Goal: Information Seeking & Learning: Learn about a topic

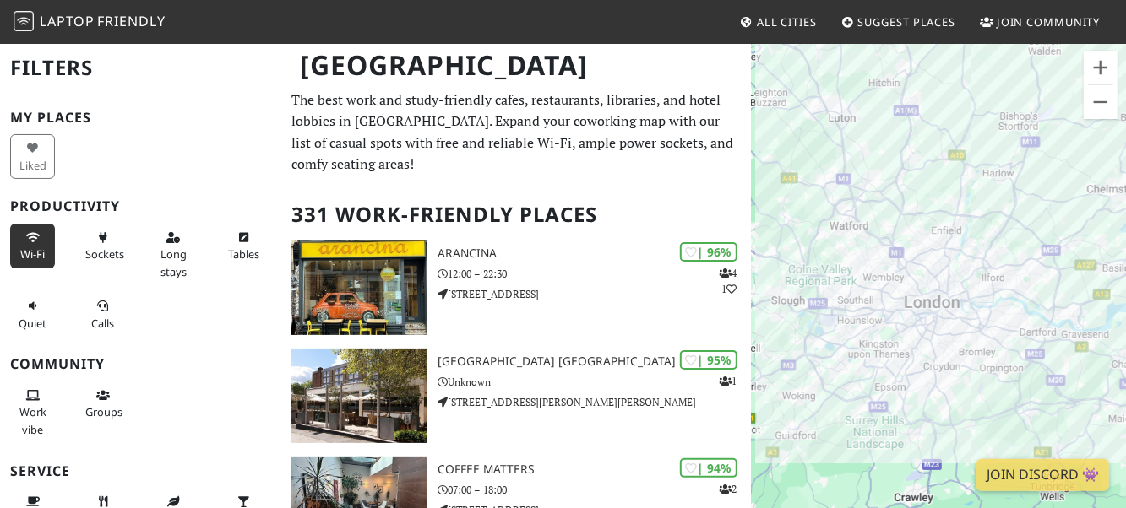
click at [35, 254] on span "Wi-Fi" at bounding box center [32, 254] width 24 height 15
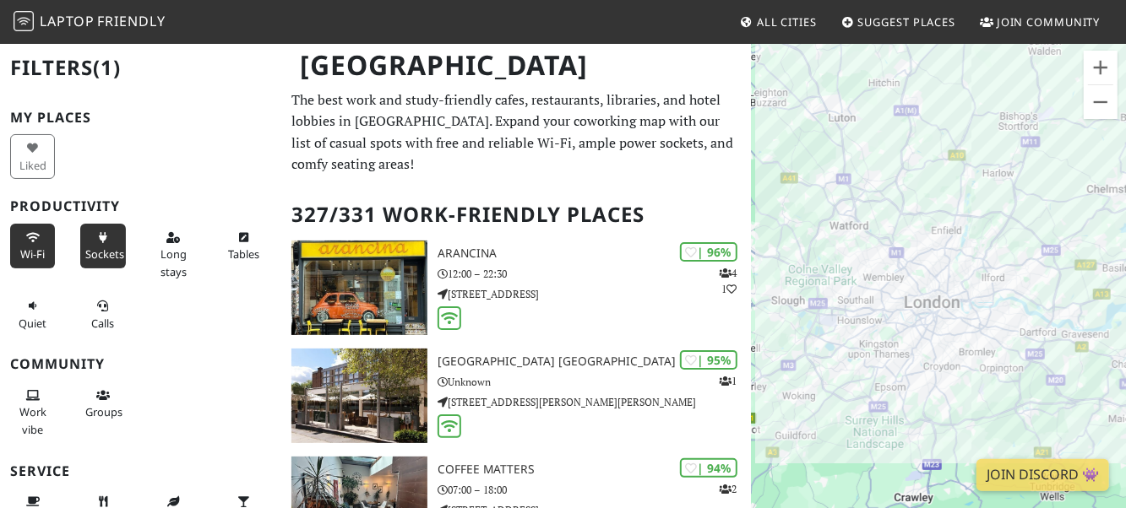
click at [101, 249] on span "Sockets" at bounding box center [104, 254] width 39 height 15
click at [171, 236] on icon at bounding box center [173, 238] width 14 height 11
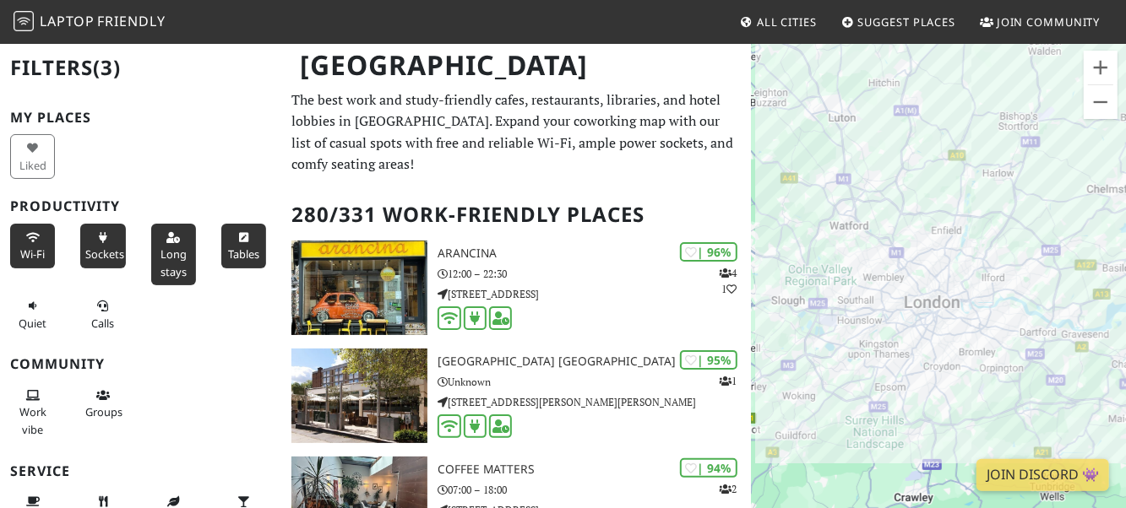
click at [234, 248] on span "Tables" at bounding box center [243, 254] width 31 height 15
click at [15, 317] on button "Quiet" at bounding box center [32, 314] width 45 height 45
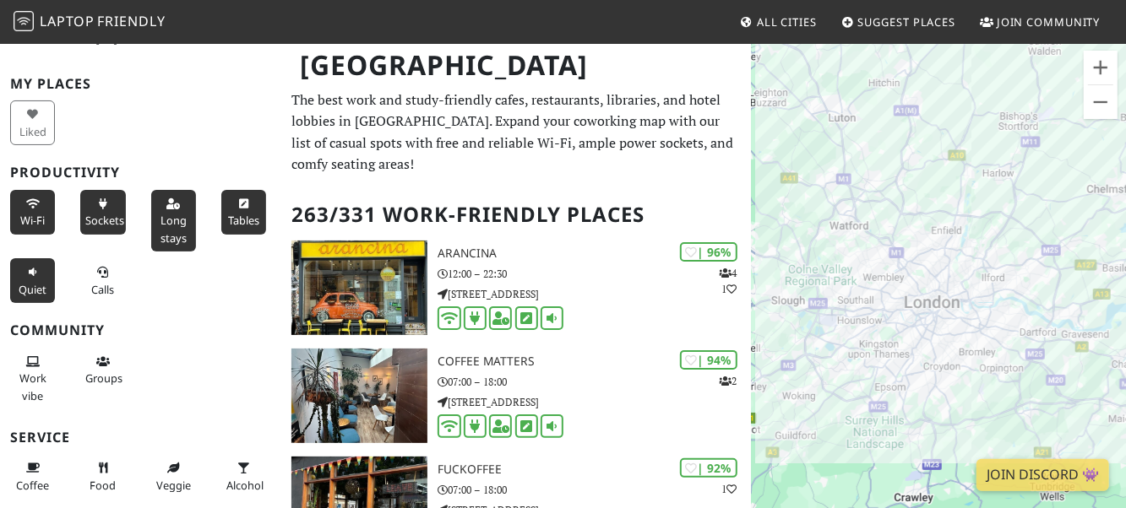
scroll to position [117, 0]
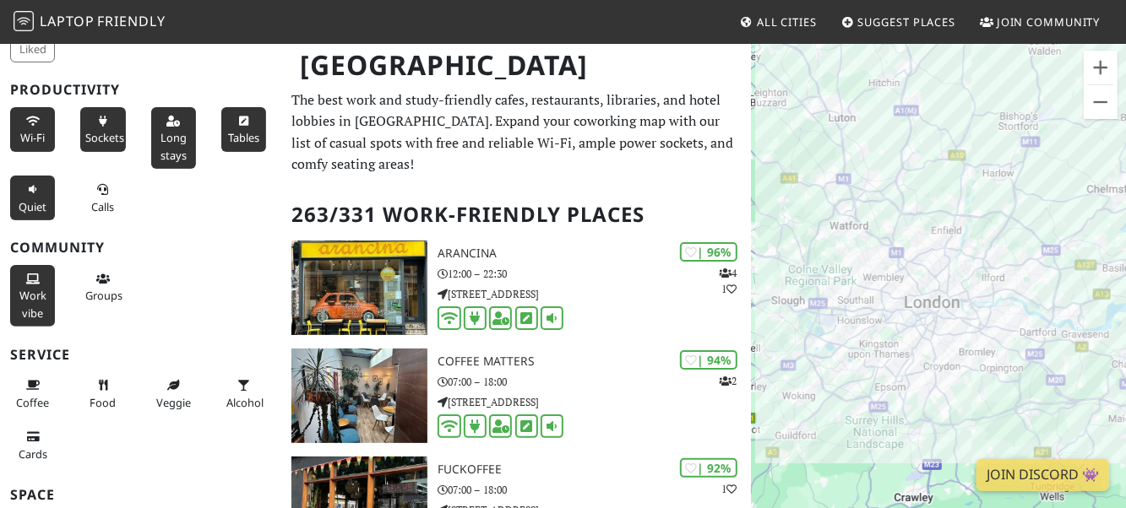
click at [32, 276] on icon at bounding box center [33, 279] width 14 height 11
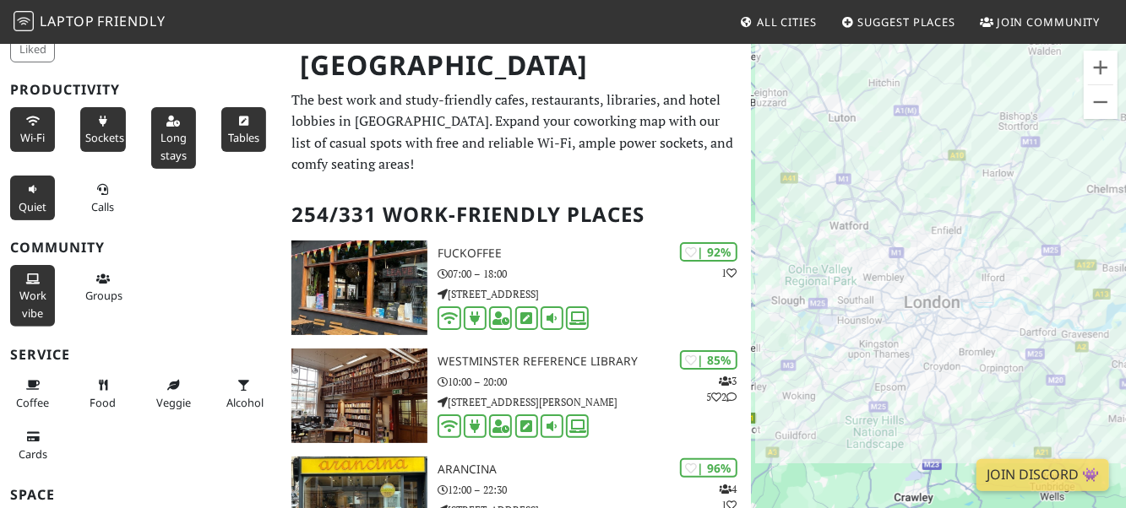
click at [971, 236] on div at bounding box center [938, 296] width 375 height 508
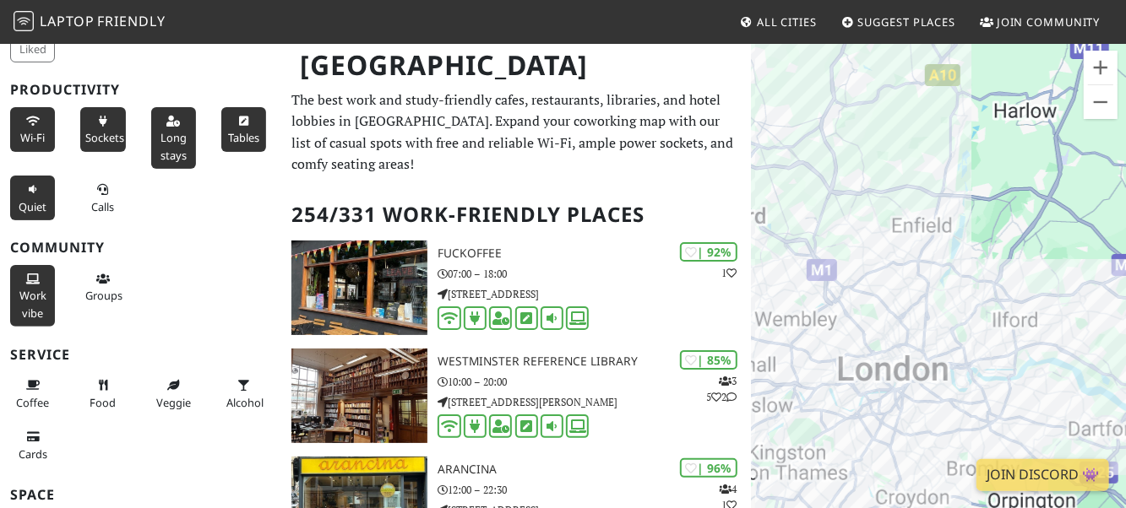
click at [950, 272] on div at bounding box center [938, 296] width 375 height 508
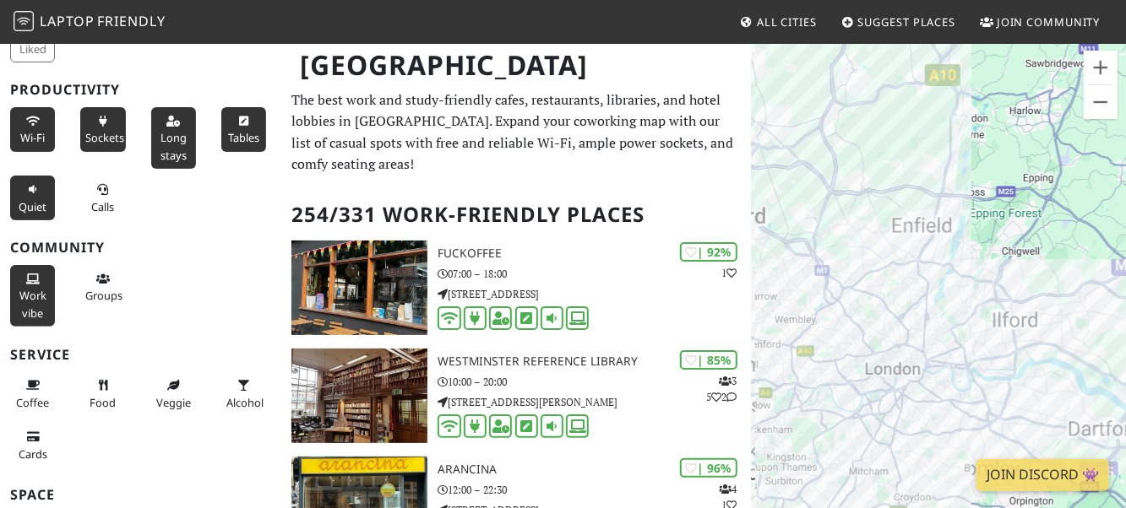
click at [950, 272] on div at bounding box center [938, 296] width 375 height 508
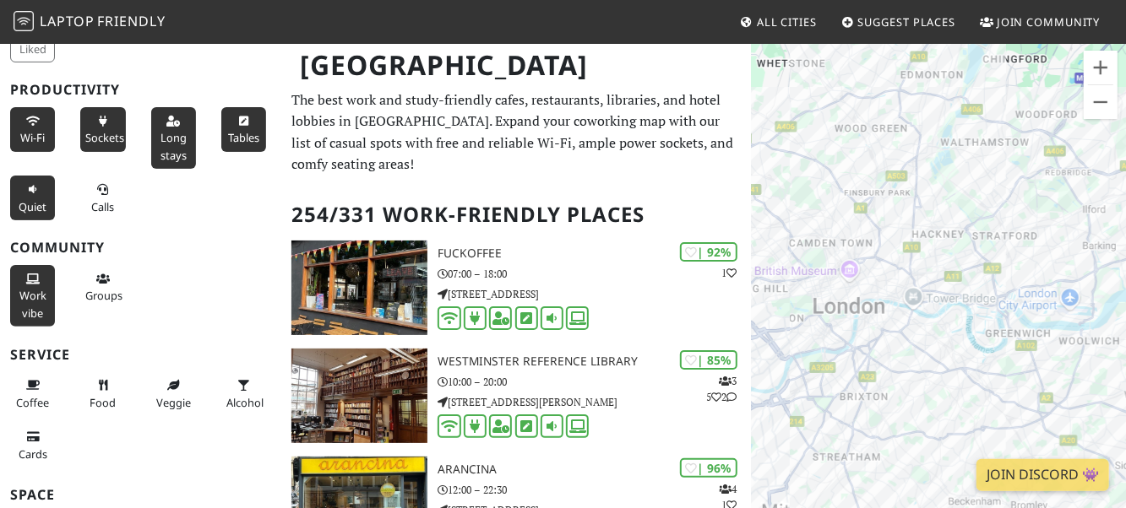
drag, startPoint x: 946, startPoint y: 291, endPoint x: 943, endPoint y: 155, distance: 135.2
click at [960, 120] on div at bounding box center [938, 296] width 375 height 508
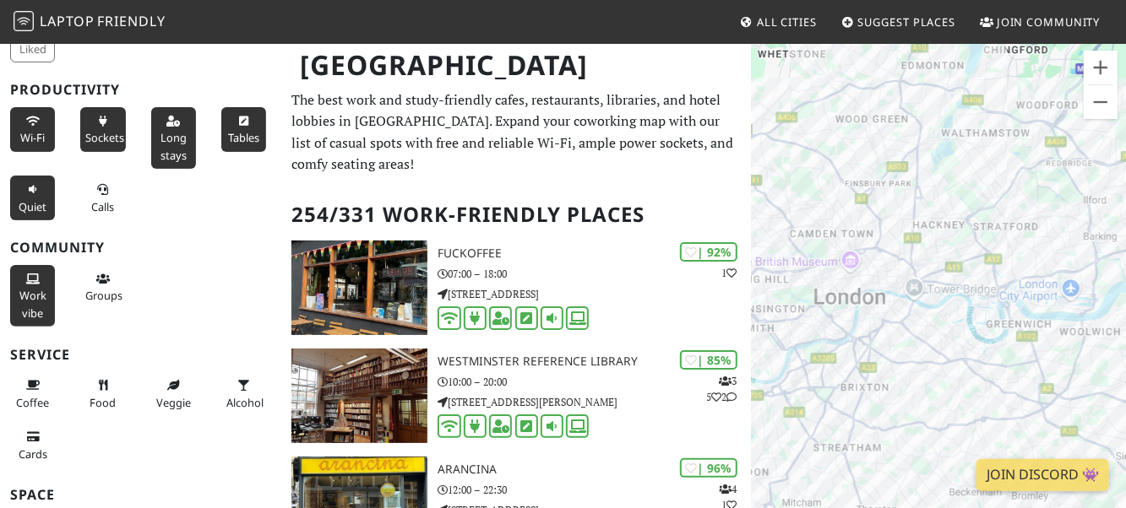
click at [918, 317] on div at bounding box center [938, 296] width 375 height 508
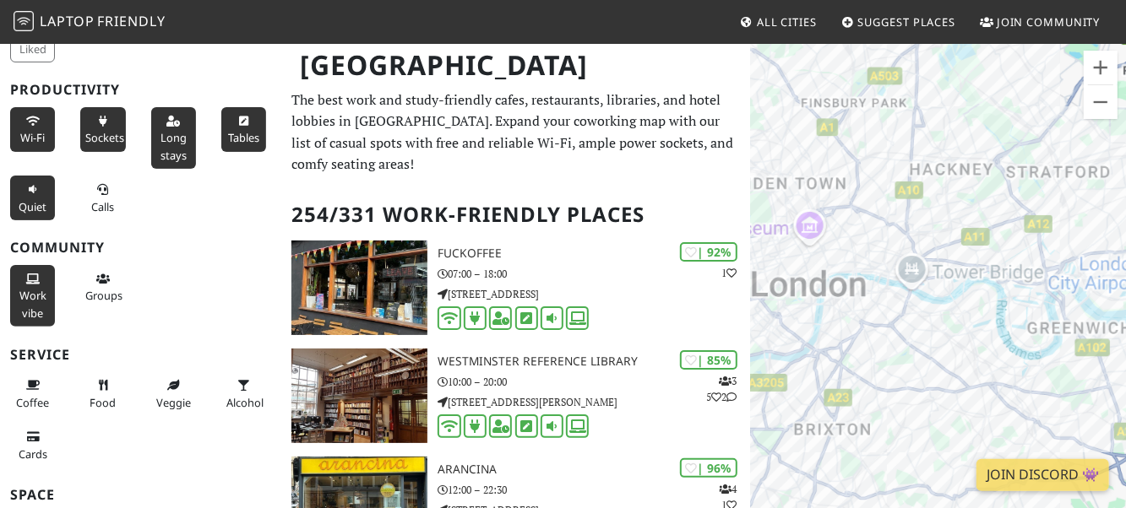
click at [918, 317] on div at bounding box center [938, 296] width 375 height 508
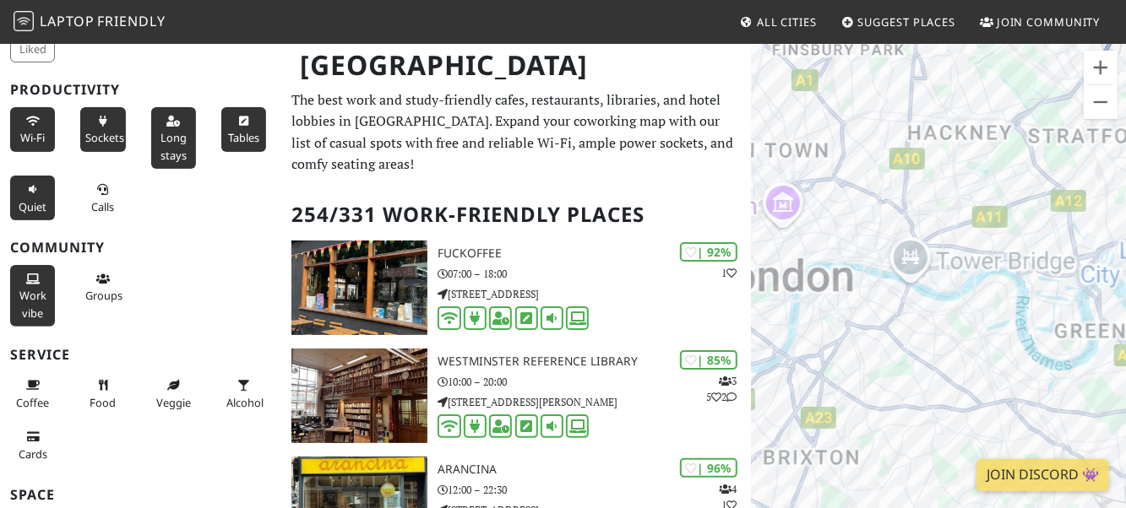
click at [918, 317] on div at bounding box center [938, 296] width 375 height 508
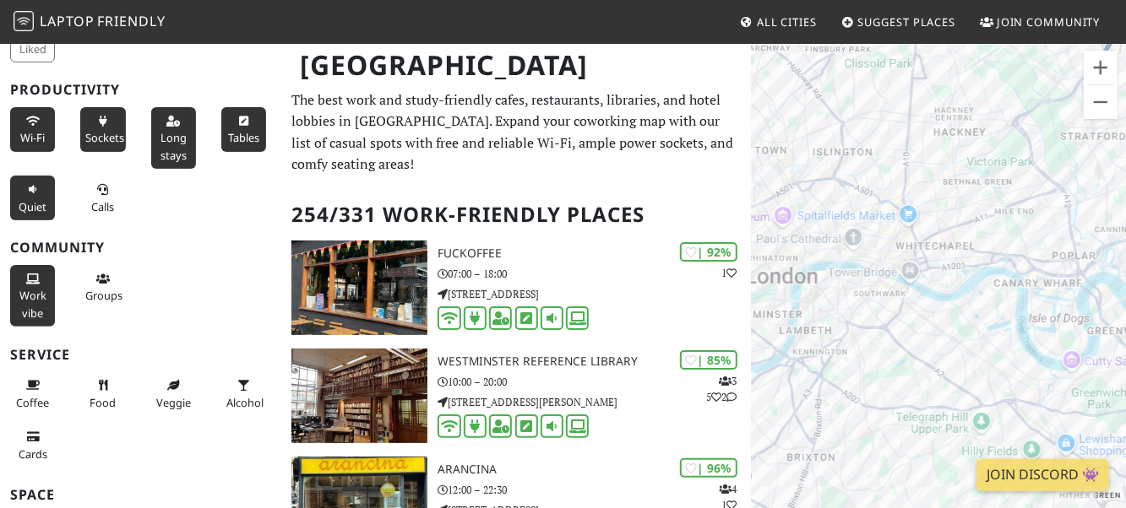
click at [918, 317] on div at bounding box center [938, 296] width 375 height 508
click at [919, 317] on div at bounding box center [938, 296] width 375 height 508
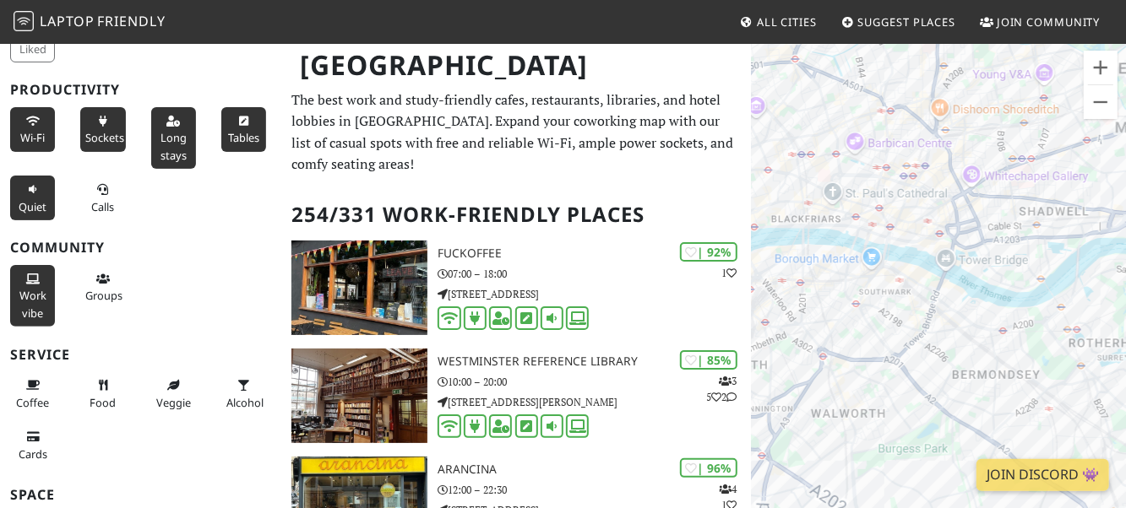
drag, startPoint x: 823, startPoint y: 301, endPoint x: 868, endPoint y: 323, distance: 51.0
click at [868, 323] on div at bounding box center [938, 296] width 375 height 508
click at [885, 302] on div at bounding box center [938, 296] width 375 height 508
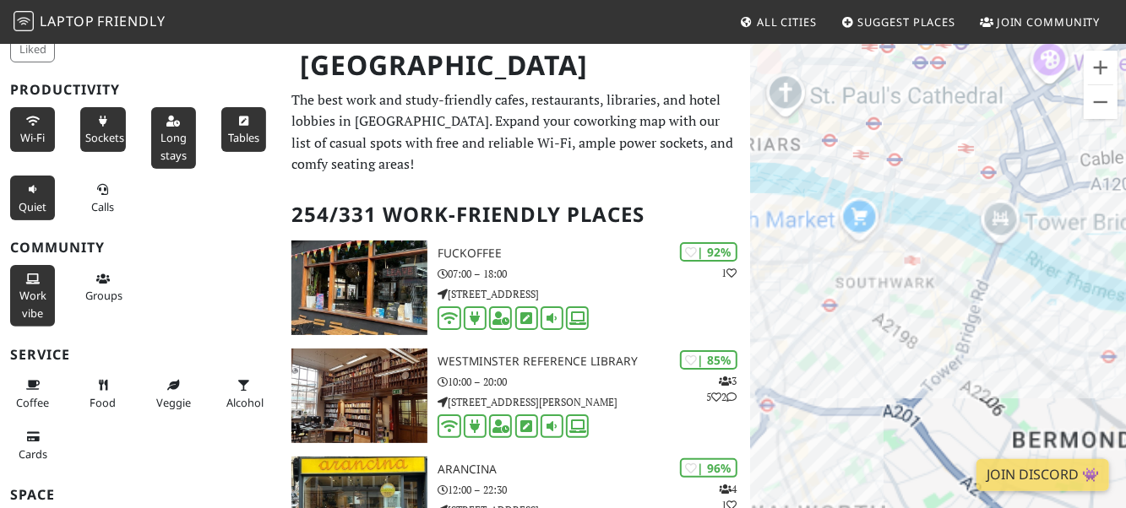
click at [877, 293] on div at bounding box center [938, 296] width 375 height 508
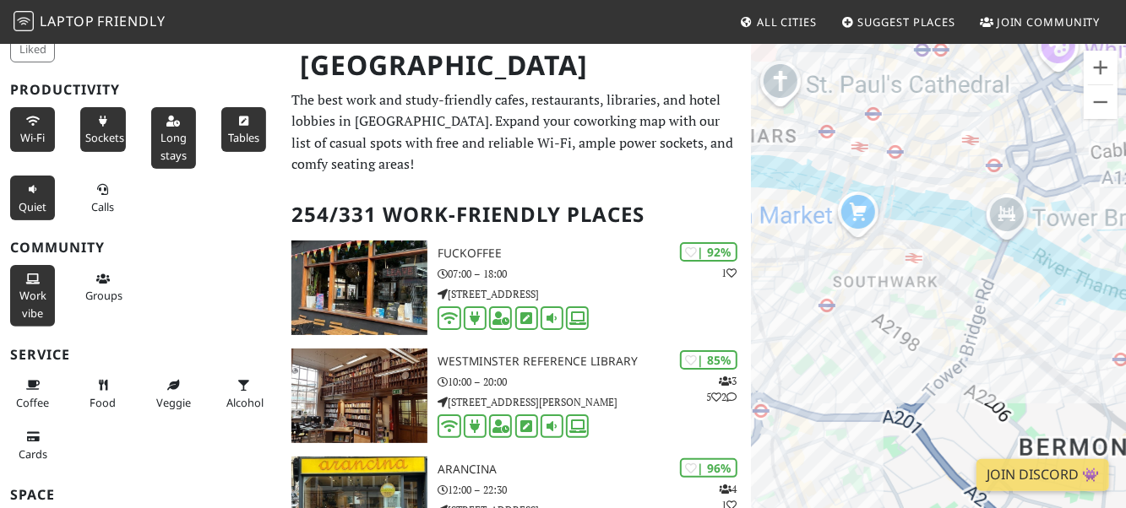
click at [876, 293] on div at bounding box center [938, 296] width 375 height 508
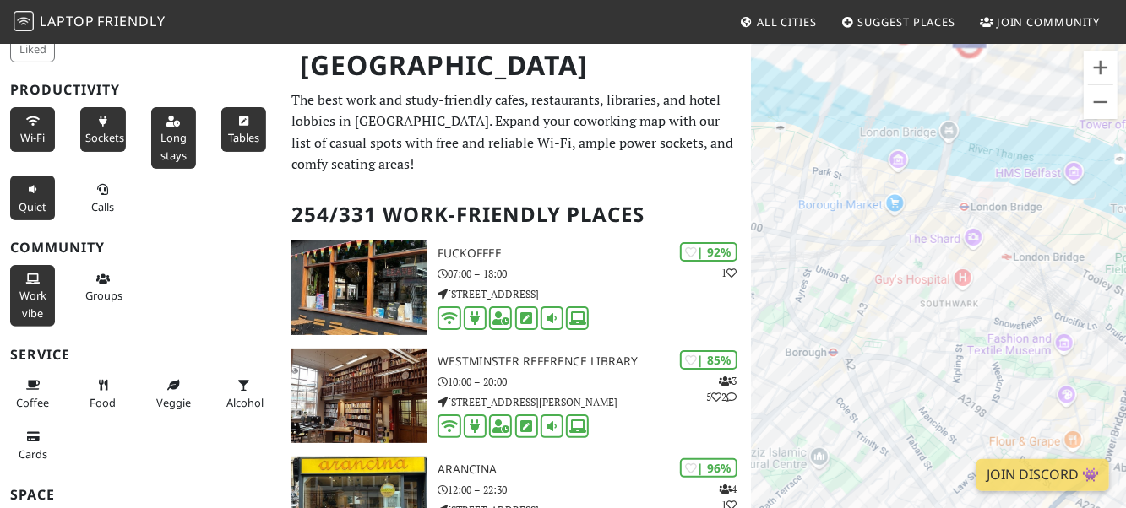
drag, startPoint x: 841, startPoint y: 253, endPoint x: 899, endPoint y: 289, distance: 68.2
click at [899, 289] on div at bounding box center [938, 296] width 375 height 508
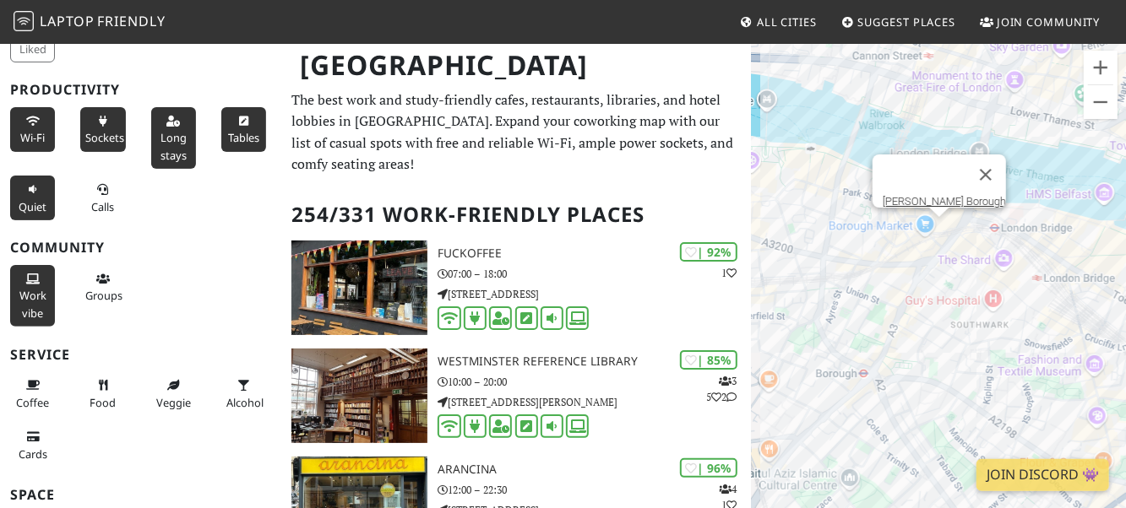
click at [937, 234] on div "LEON Borough" at bounding box center [938, 296] width 375 height 508
click at [940, 195] on link "LEON Borough" at bounding box center [944, 201] width 123 height 13
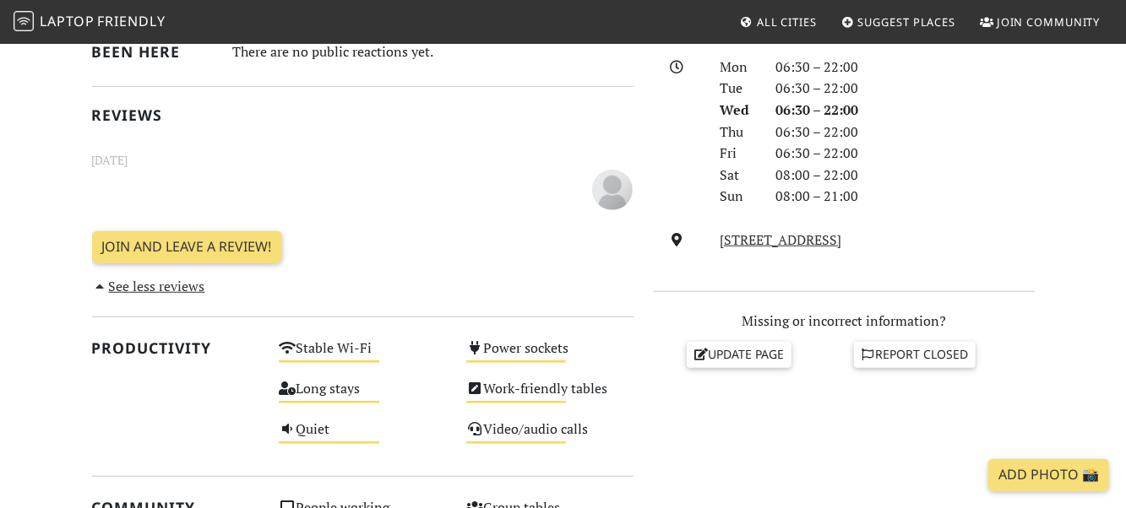
scroll to position [473, 0]
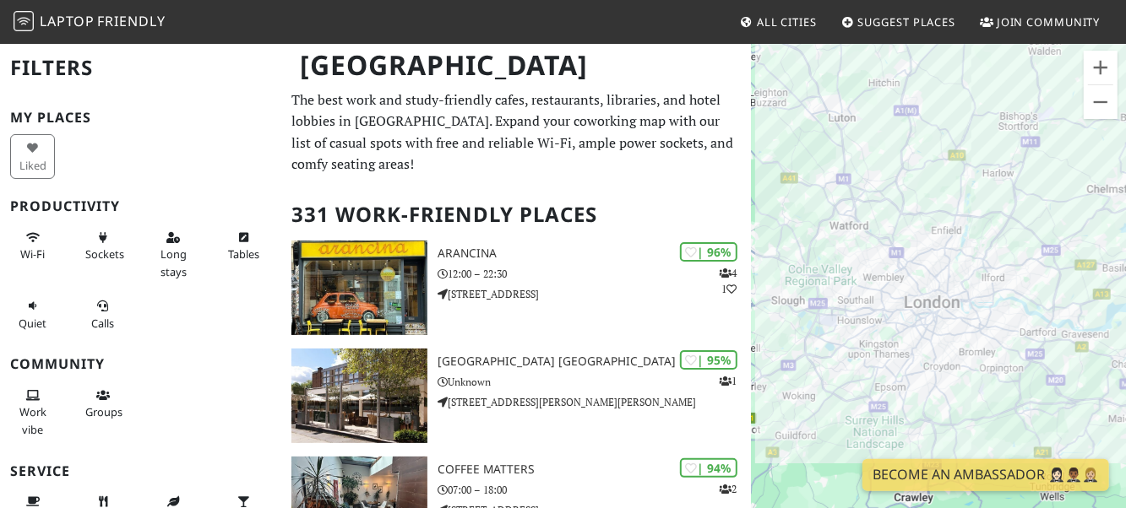
click at [981, 334] on div at bounding box center [938, 296] width 375 height 508
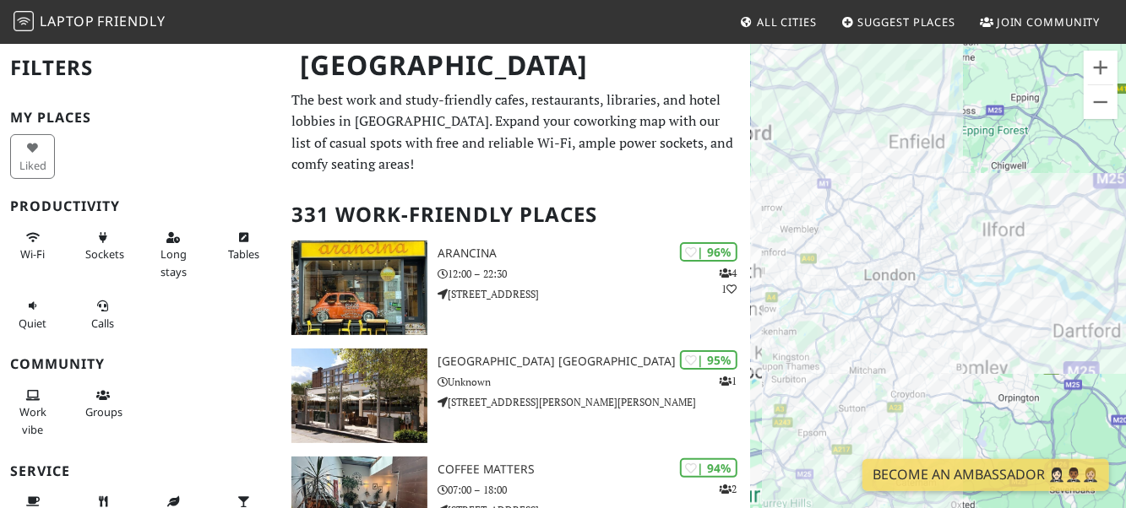
click at [982, 311] on div at bounding box center [938, 296] width 375 height 508
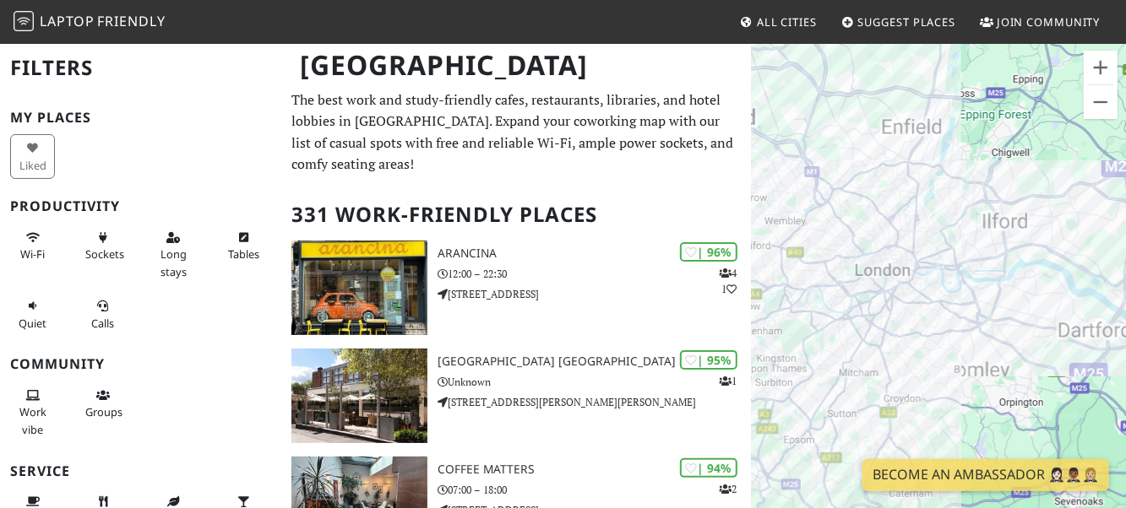
click at [982, 311] on div at bounding box center [938, 296] width 375 height 508
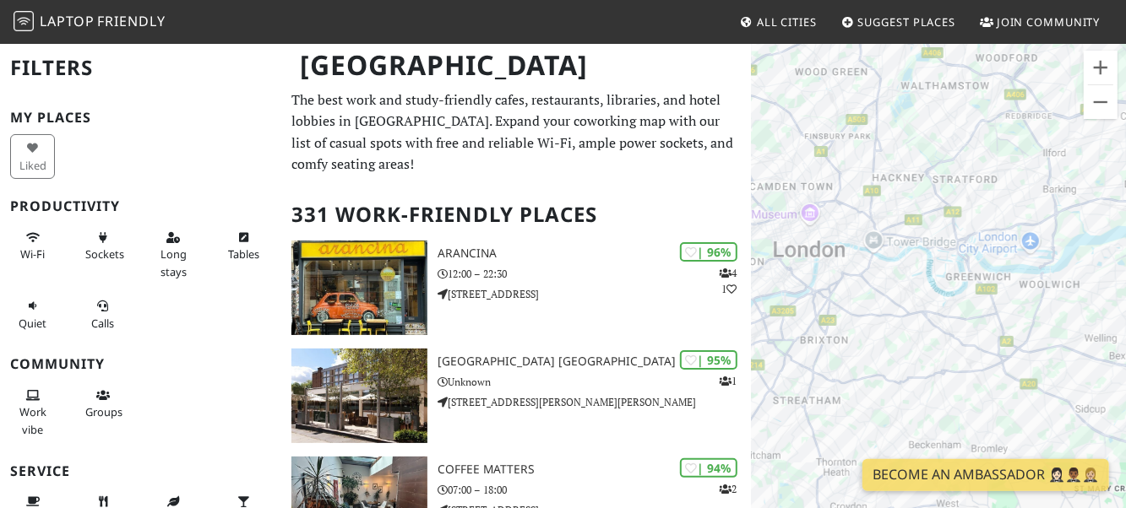
drag, startPoint x: 880, startPoint y: 299, endPoint x: 921, endPoint y: 333, distance: 52.8
click at [921, 333] on div at bounding box center [938, 296] width 375 height 508
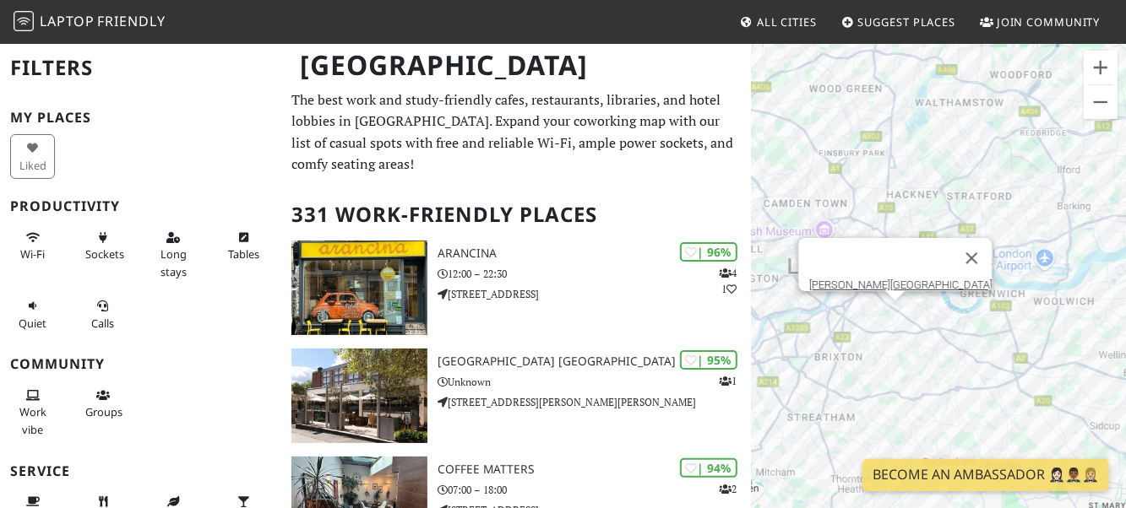
click at [898, 296] on div at bounding box center [894, 296] width 21 height 10
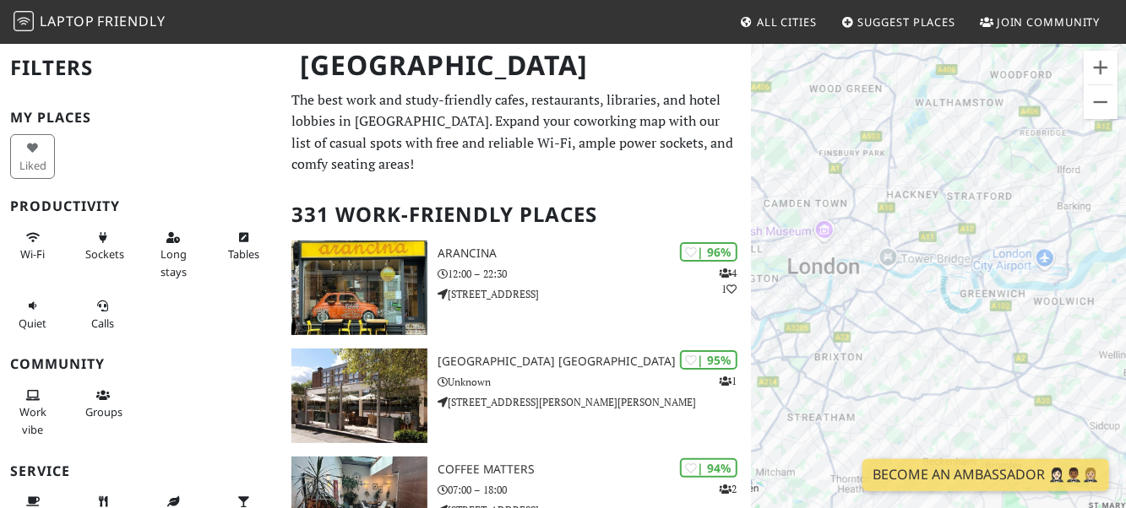
click at [894, 289] on div at bounding box center [938, 296] width 375 height 508
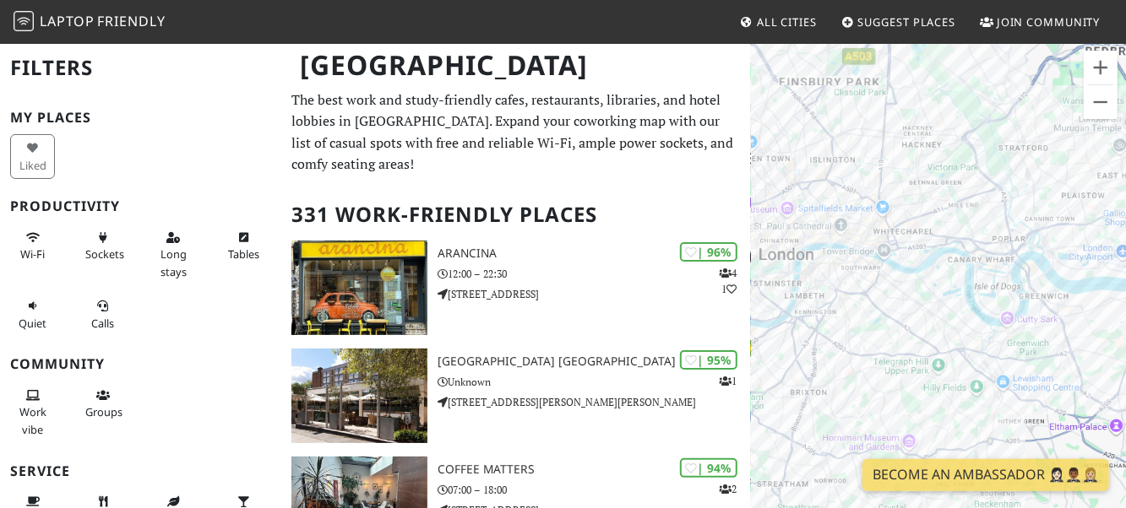
click at [894, 289] on div at bounding box center [938, 296] width 375 height 508
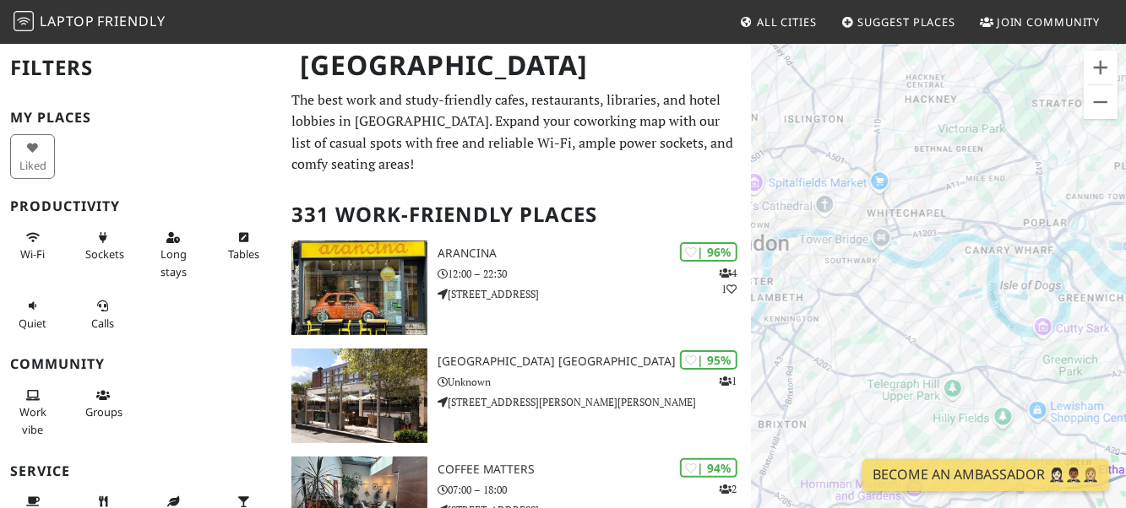
click at [894, 289] on div at bounding box center [938, 296] width 375 height 508
click at [884, 290] on div at bounding box center [938, 296] width 375 height 508
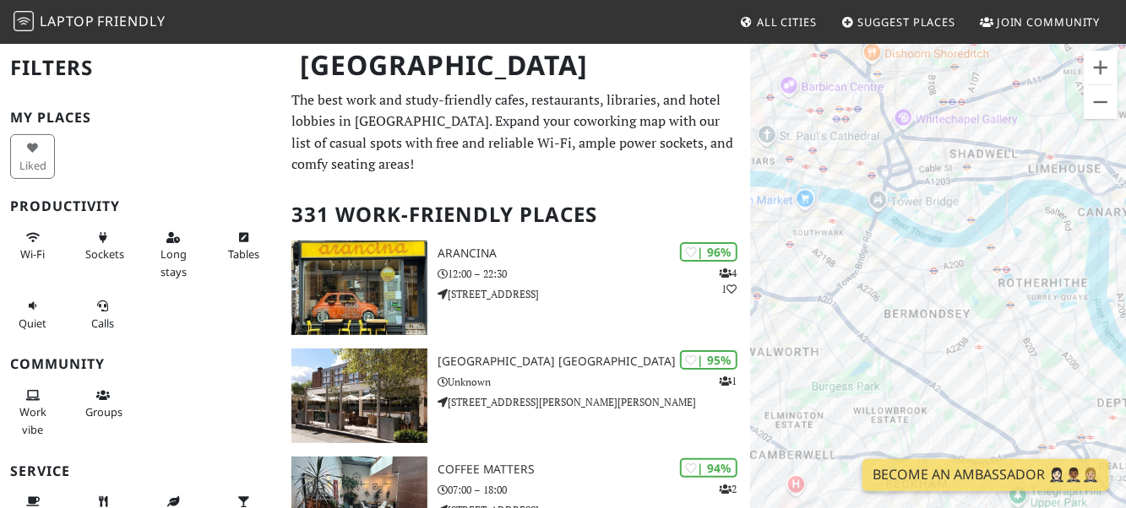
click at [884, 267] on div at bounding box center [938, 296] width 375 height 508
click at [884, 266] on div at bounding box center [938, 296] width 375 height 508
click at [878, 258] on div at bounding box center [938, 296] width 375 height 508
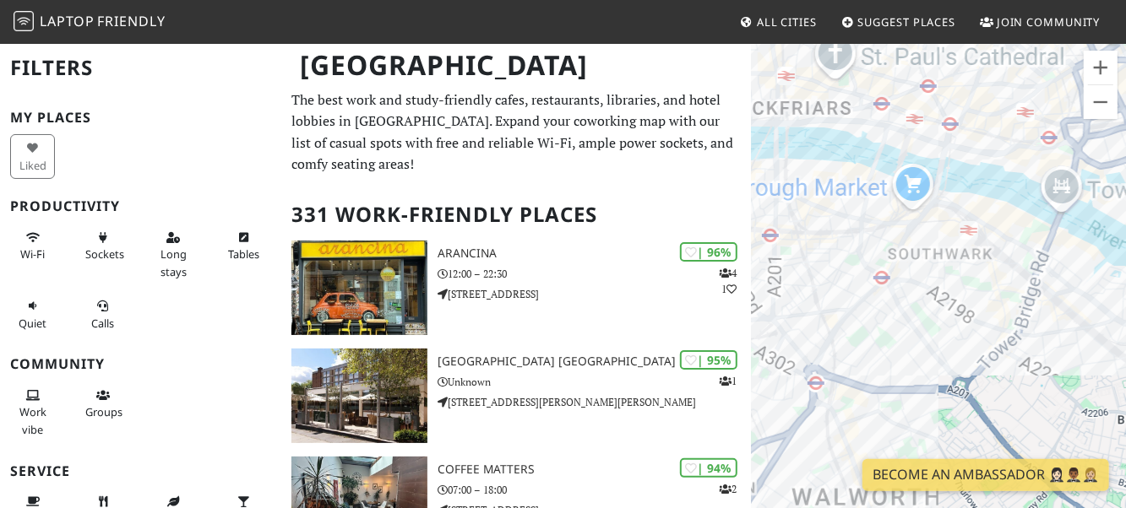
drag, startPoint x: 872, startPoint y: 263, endPoint x: 1061, endPoint y: 316, distance: 195.7
click at [1062, 316] on div at bounding box center [938, 296] width 375 height 508
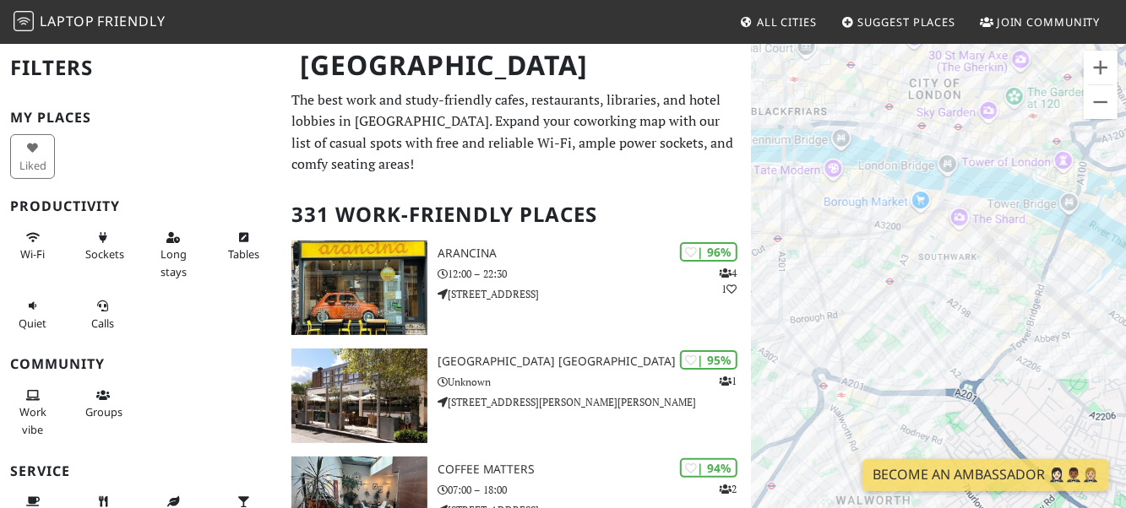
click at [933, 233] on div at bounding box center [938, 296] width 375 height 508
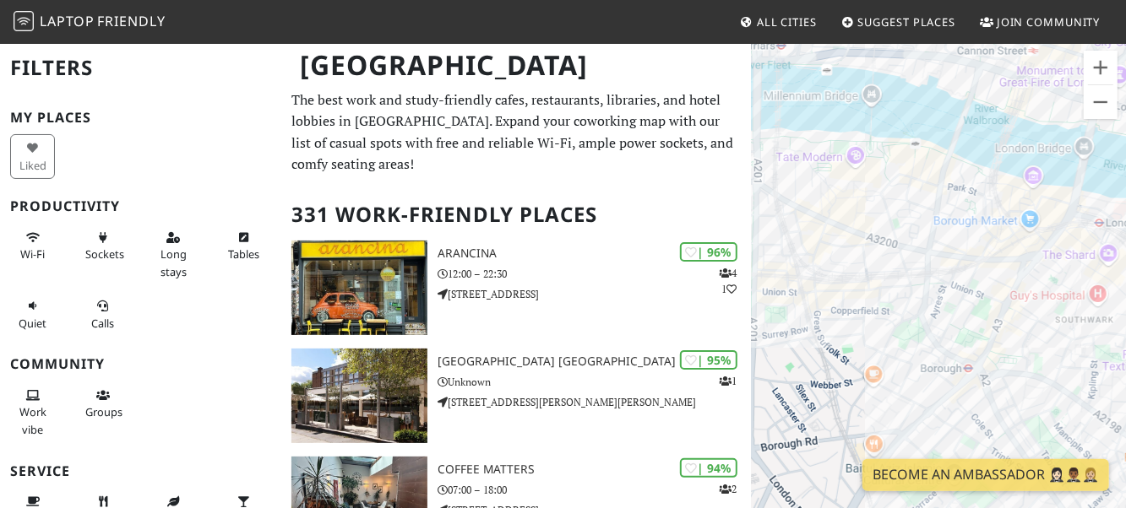
drag, startPoint x: 874, startPoint y: 239, endPoint x: 997, endPoint y: 280, distance: 130.1
click at [997, 280] on div at bounding box center [938, 296] width 375 height 508
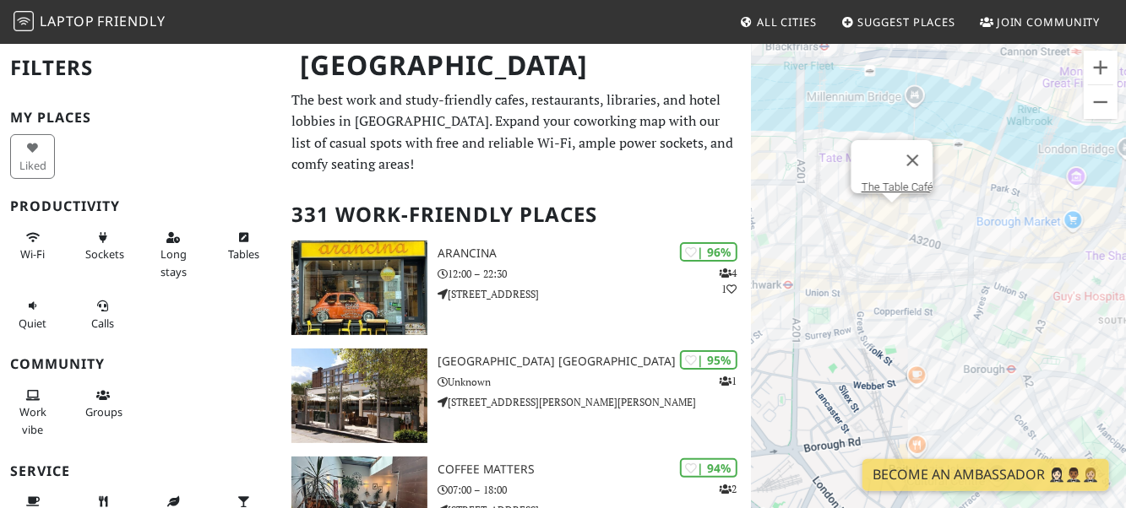
click at [890, 215] on div "The Table Café" at bounding box center [938, 296] width 375 height 508
click at [896, 181] on link "The Table Café" at bounding box center [897, 187] width 72 height 13
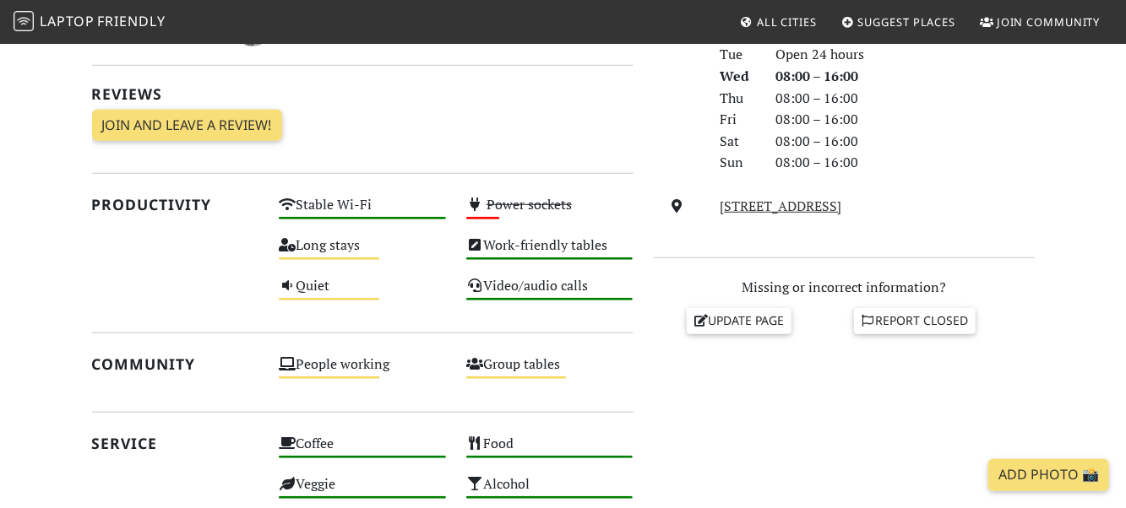
scroll to position [497, 0]
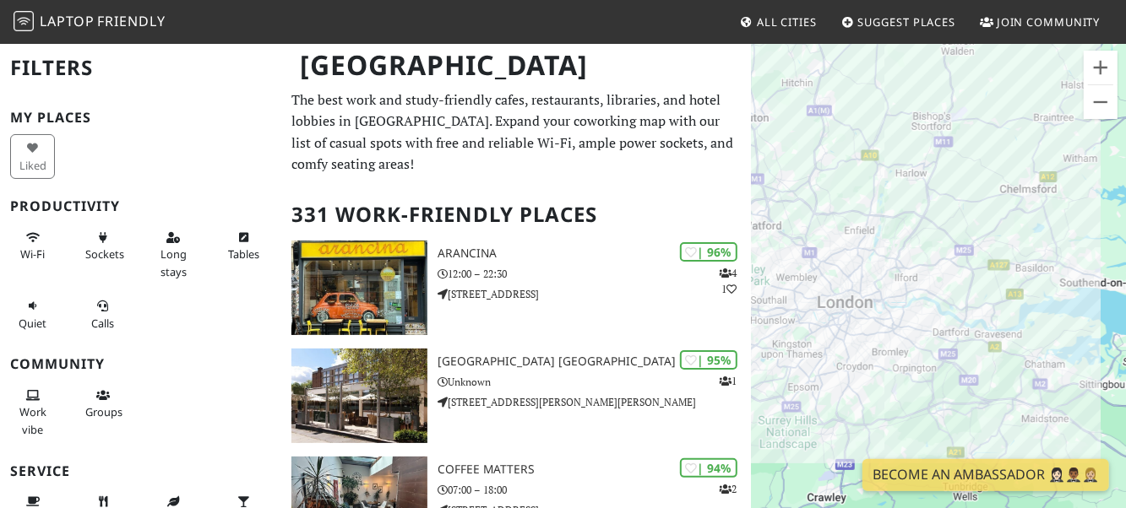
click at [884, 237] on div at bounding box center [938, 296] width 375 height 508
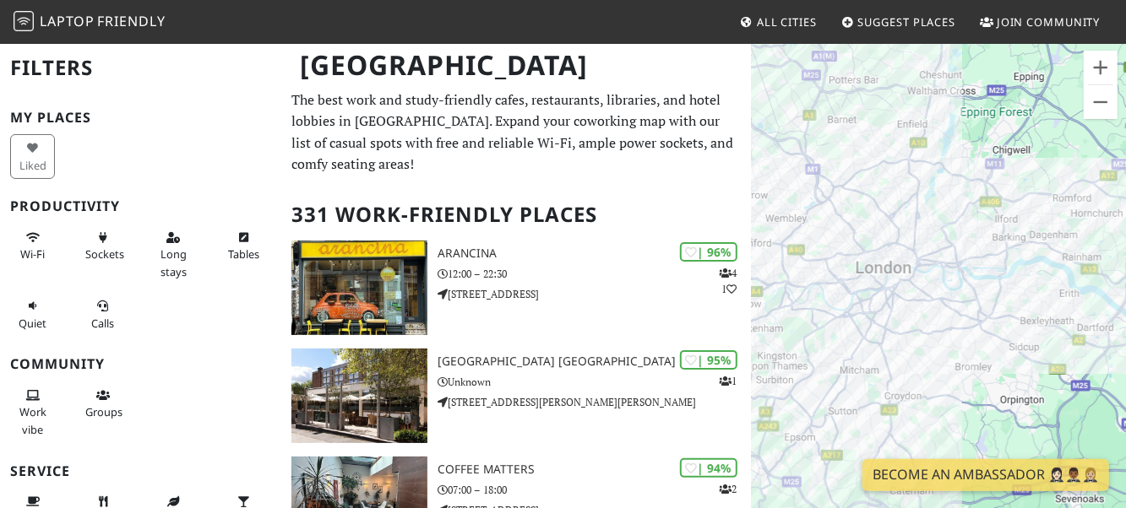
drag, startPoint x: 876, startPoint y: 284, endPoint x: 924, endPoint y: 247, distance: 60.3
click at [961, 178] on div at bounding box center [938, 296] width 375 height 508
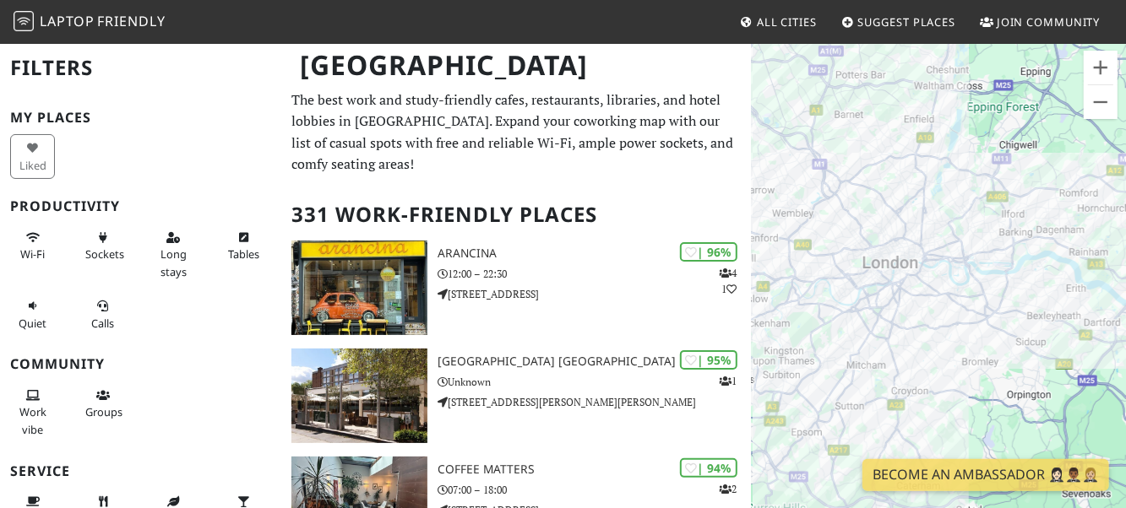
click at [873, 304] on div at bounding box center [938, 296] width 375 height 508
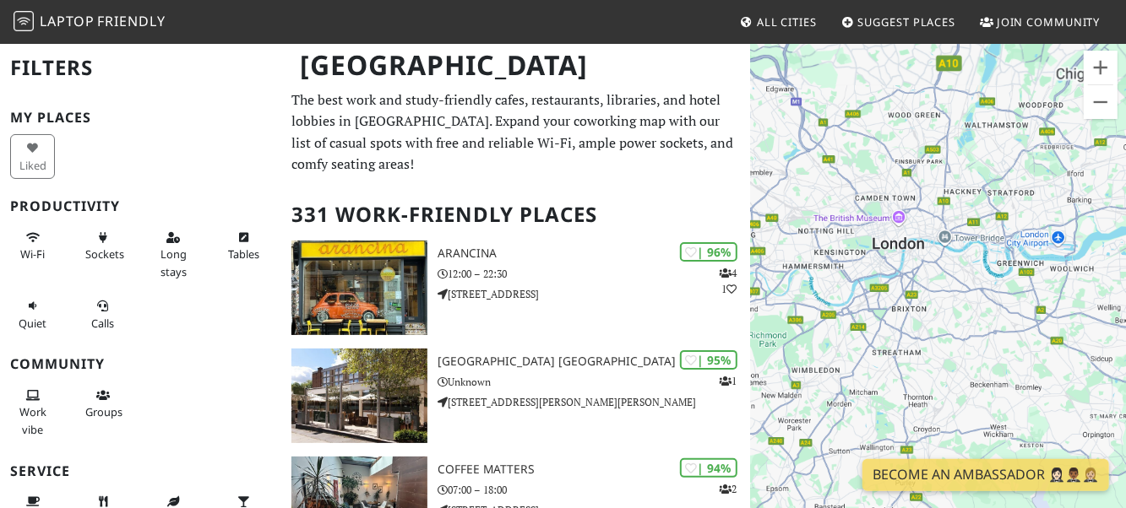
click at [873, 304] on div at bounding box center [938, 296] width 375 height 508
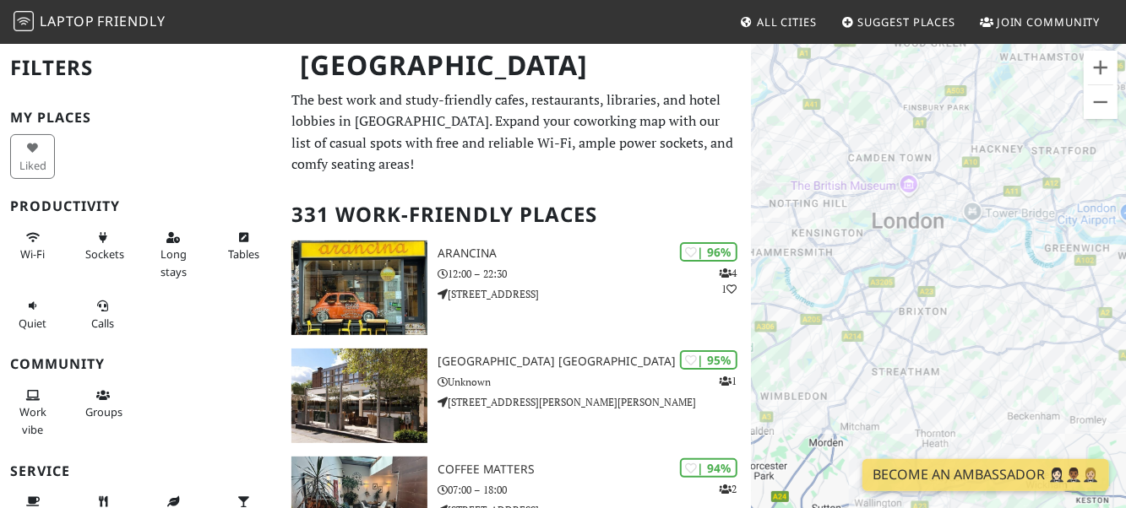
click at [873, 304] on div at bounding box center [938, 296] width 375 height 508
click at [962, 245] on div at bounding box center [938, 296] width 375 height 508
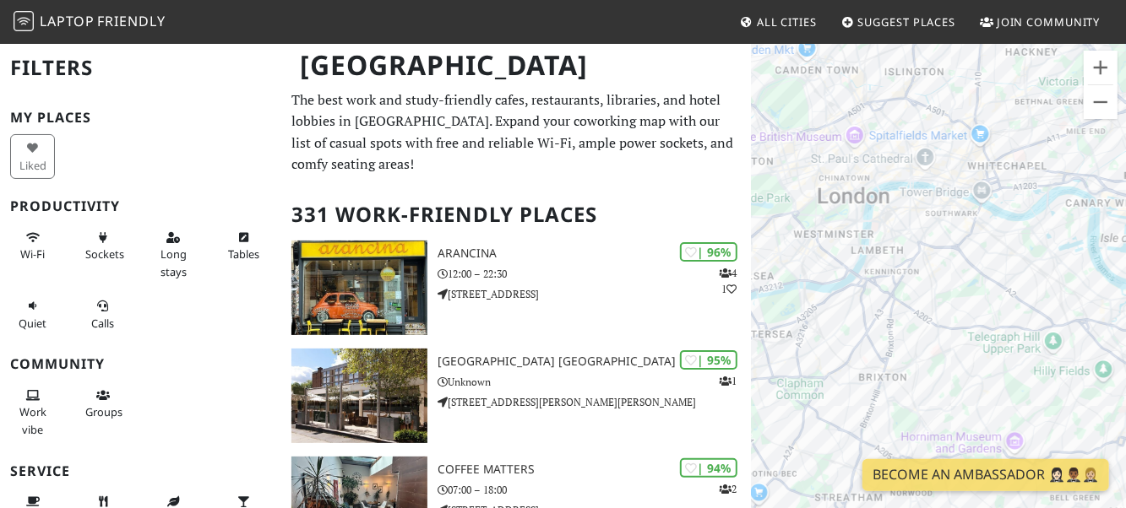
click at [954, 247] on div at bounding box center [938, 296] width 375 height 508
click at [953, 247] on div at bounding box center [938, 296] width 375 height 508
click at [948, 227] on div at bounding box center [938, 296] width 375 height 508
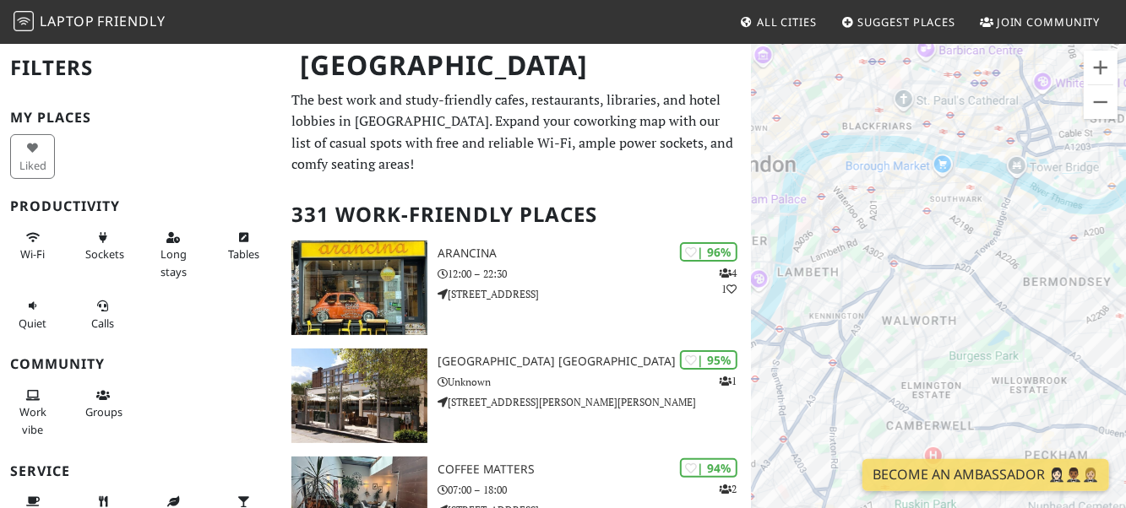
click at [946, 212] on div at bounding box center [938, 296] width 375 height 508
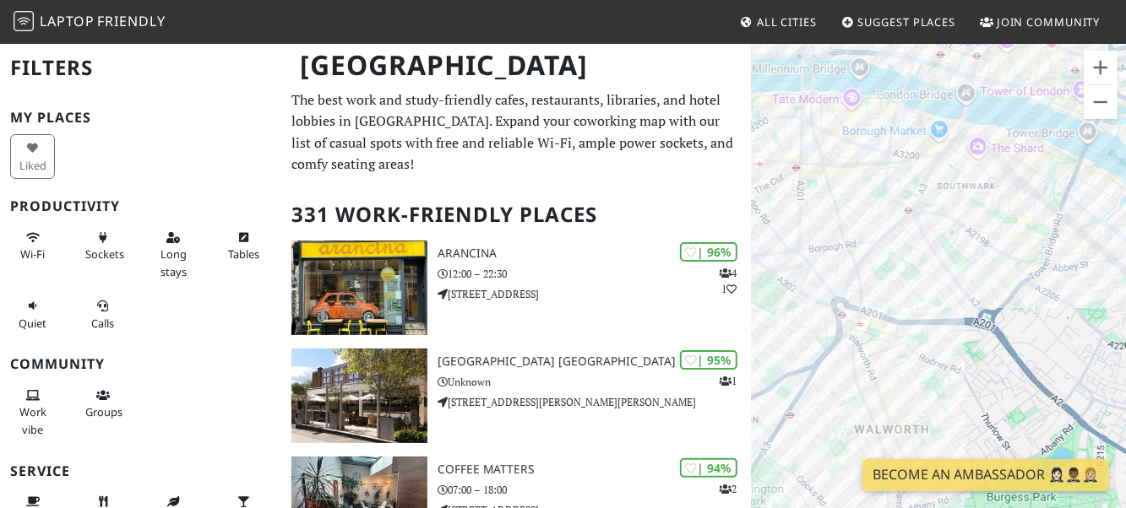
click at [949, 183] on div at bounding box center [938, 296] width 375 height 508
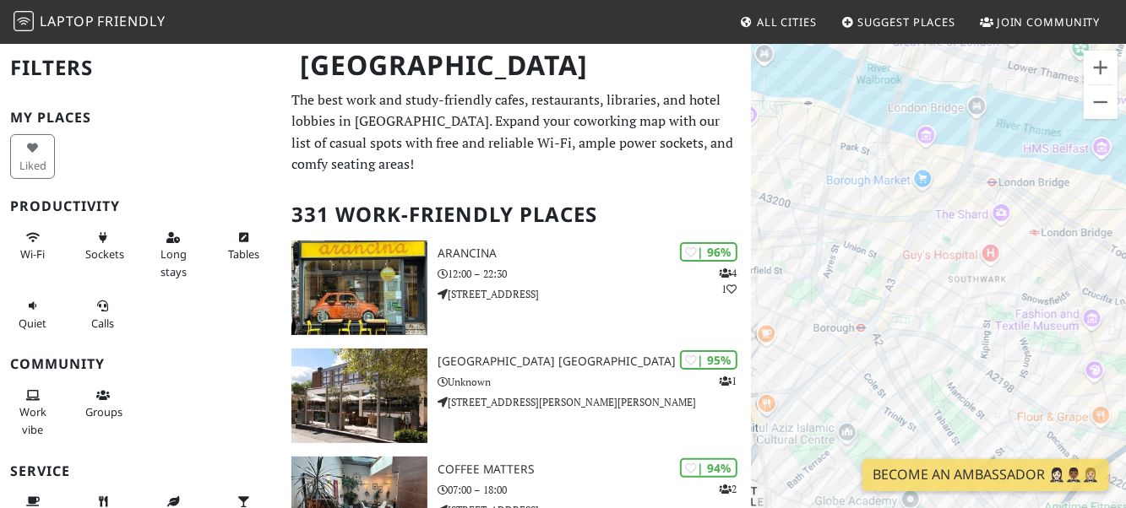
drag, startPoint x: 966, startPoint y: 154, endPoint x: 956, endPoint y: 250, distance: 96.8
click at [956, 250] on div at bounding box center [938, 296] width 375 height 508
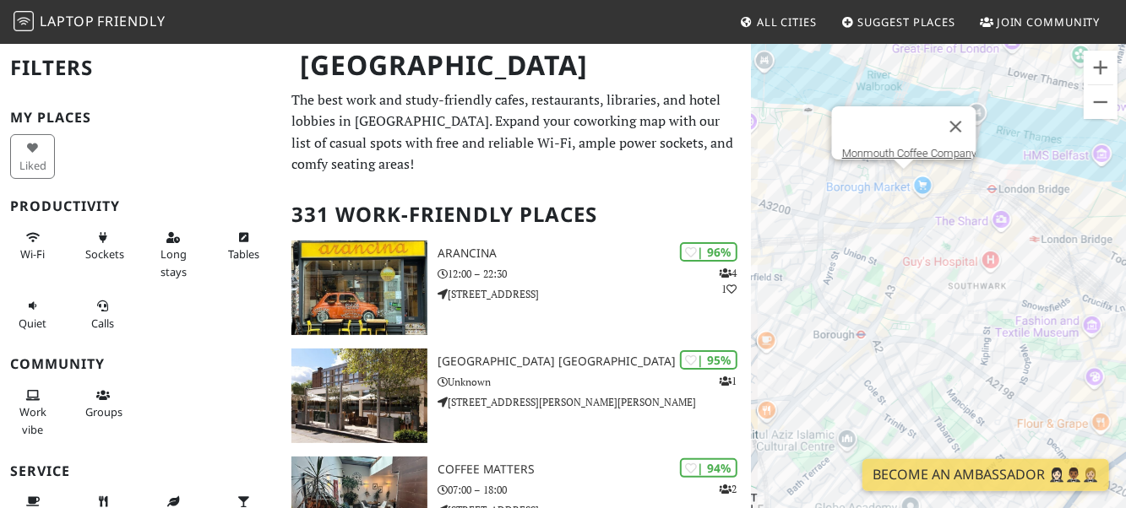
click at [899, 177] on div "Monmouth Coffee Company" at bounding box center [938, 296] width 375 height 508
click at [967, 121] on button "Close" at bounding box center [955, 126] width 41 height 41
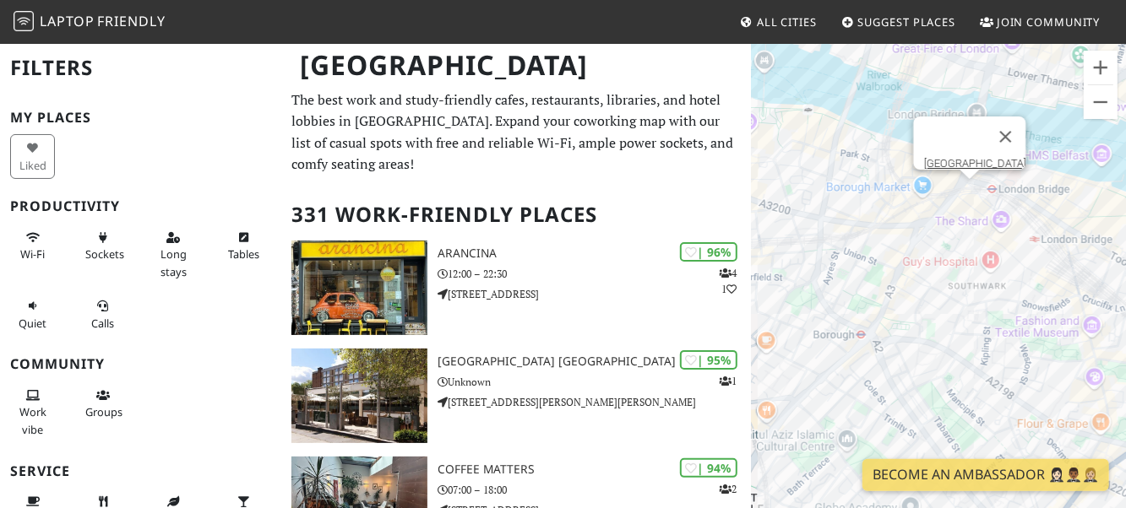
click at [963, 193] on div "London Bridge Hotel" at bounding box center [938, 296] width 375 height 508
click at [932, 195] on div "London Bridge Hotel LEON Borough" at bounding box center [938, 296] width 375 height 508
click at [963, 119] on button "Close" at bounding box center [983, 136] width 41 height 41
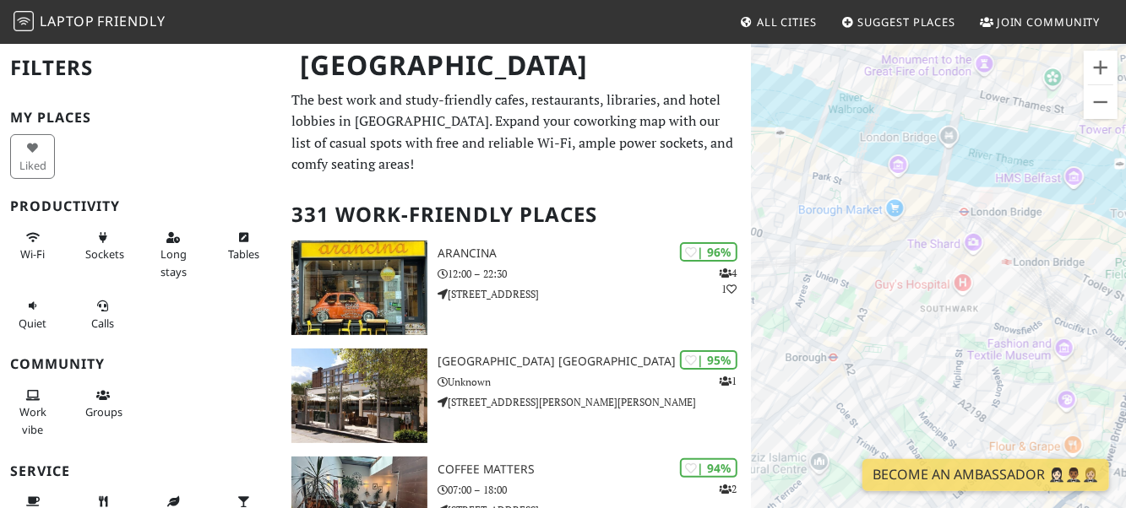
drag, startPoint x: 964, startPoint y: 171, endPoint x: 932, endPoint y: 188, distance: 36.7
click at [936, 193] on div at bounding box center [938, 296] width 375 height 508
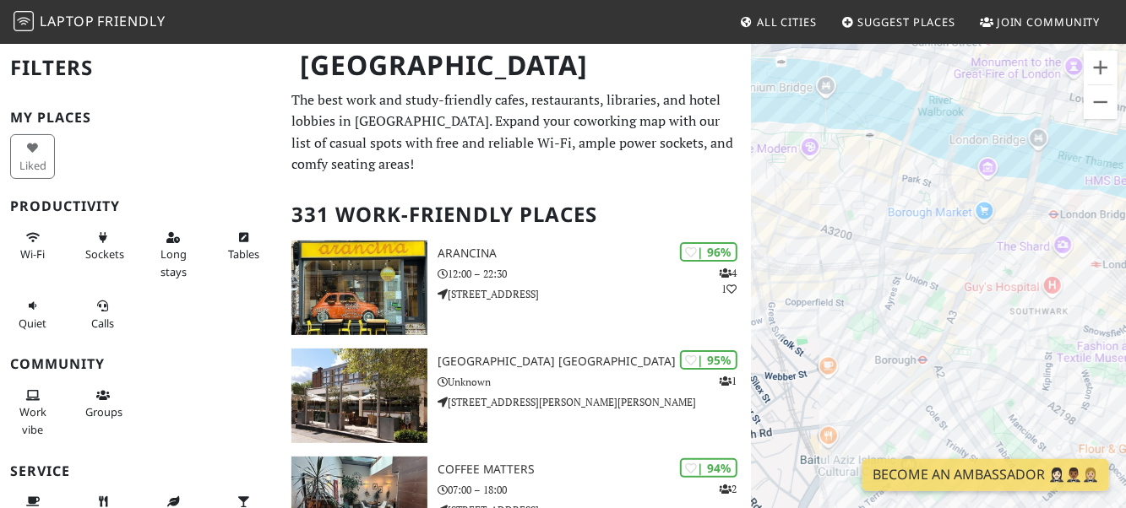
drag, startPoint x: 806, startPoint y: 231, endPoint x: 897, endPoint y: 218, distance: 92.2
click at [897, 218] on div at bounding box center [938, 296] width 375 height 508
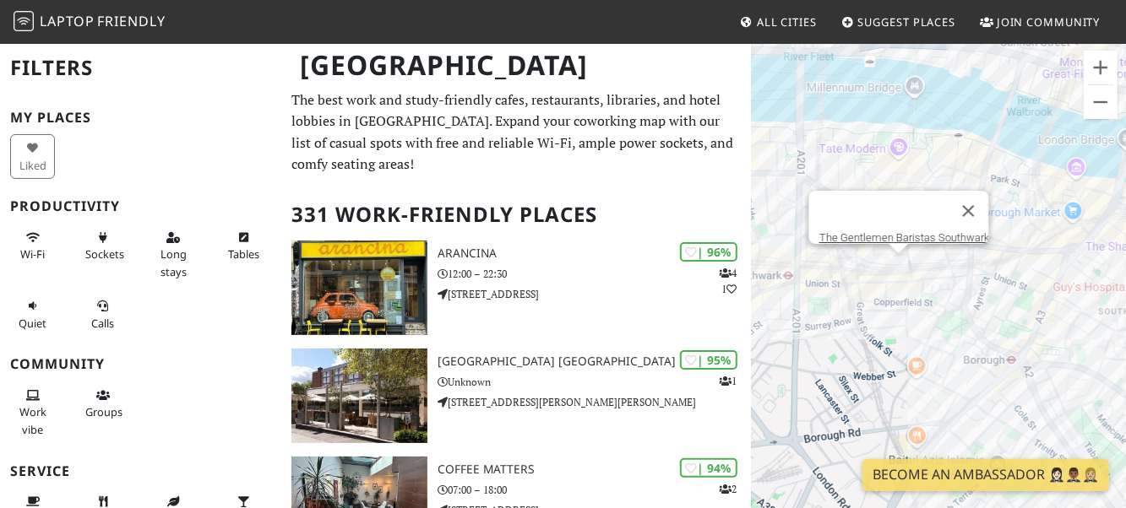
click at [902, 270] on div "The Gentlemen Baristas Southwark" at bounding box center [938, 296] width 375 height 508
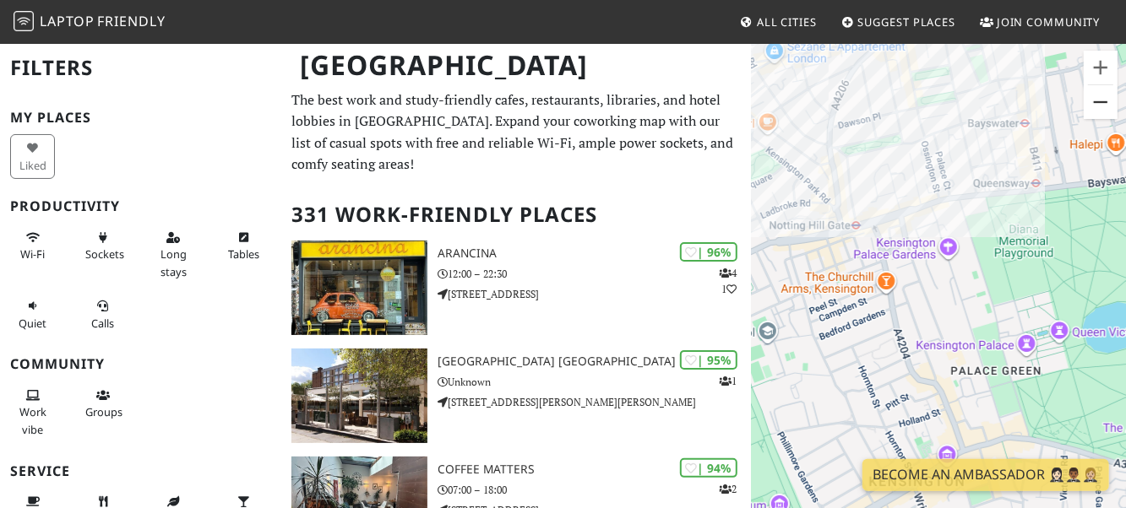
click at [1106, 106] on button "Zoom out" at bounding box center [1101, 102] width 34 height 34
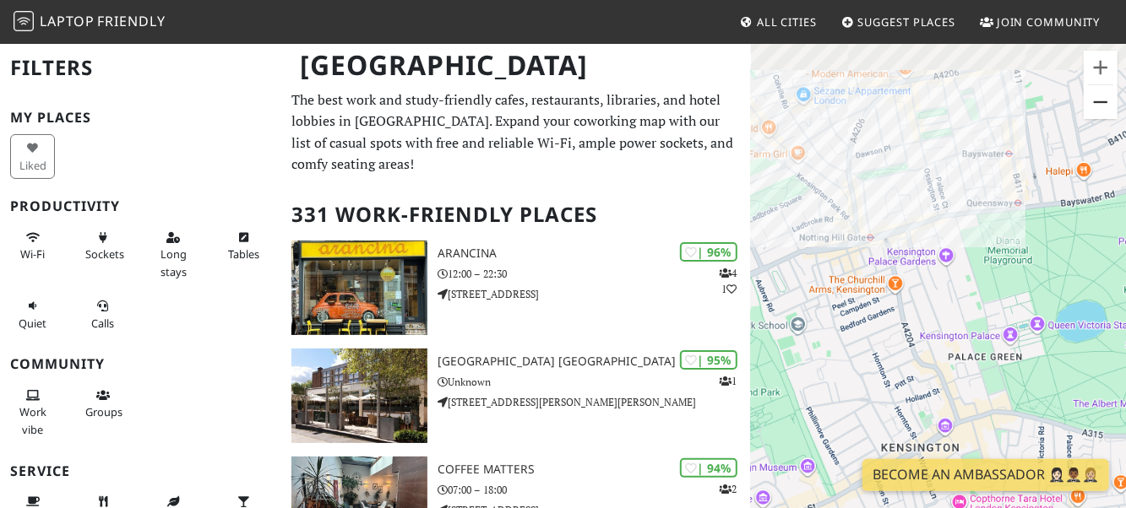
click at [1106, 106] on button "Zoom out" at bounding box center [1101, 102] width 34 height 34
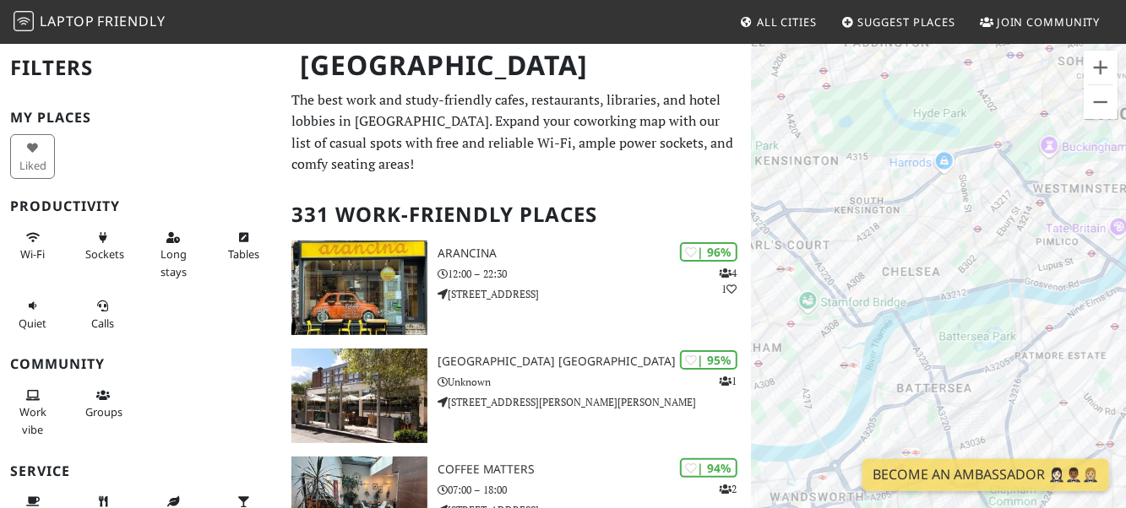
drag, startPoint x: 1037, startPoint y: 327, endPoint x: 899, endPoint y: 145, distance: 228.4
click at [899, 145] on div "The Gentlemen Baristas Southwark" at bounding box center [938, 296] width 375 height 508
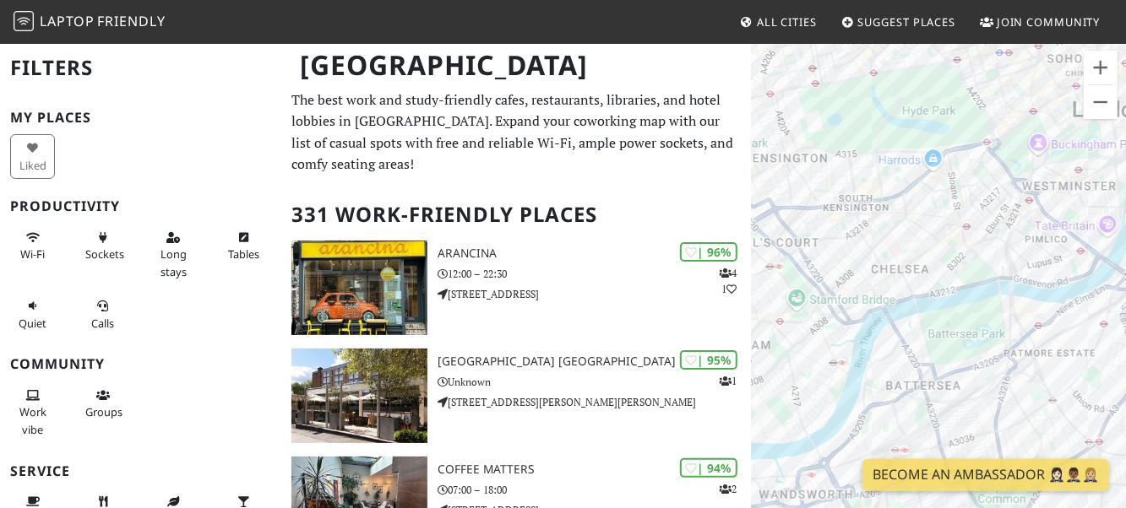
drag, startPoint x: 993, startPoint y: 342, endPoint x: 811, endPoint y: 313, distance: 184.7
click at [811, 314] on div "The Gentlemen Baristas Southwark" at bounding box center [938, 296] width 375 height 508
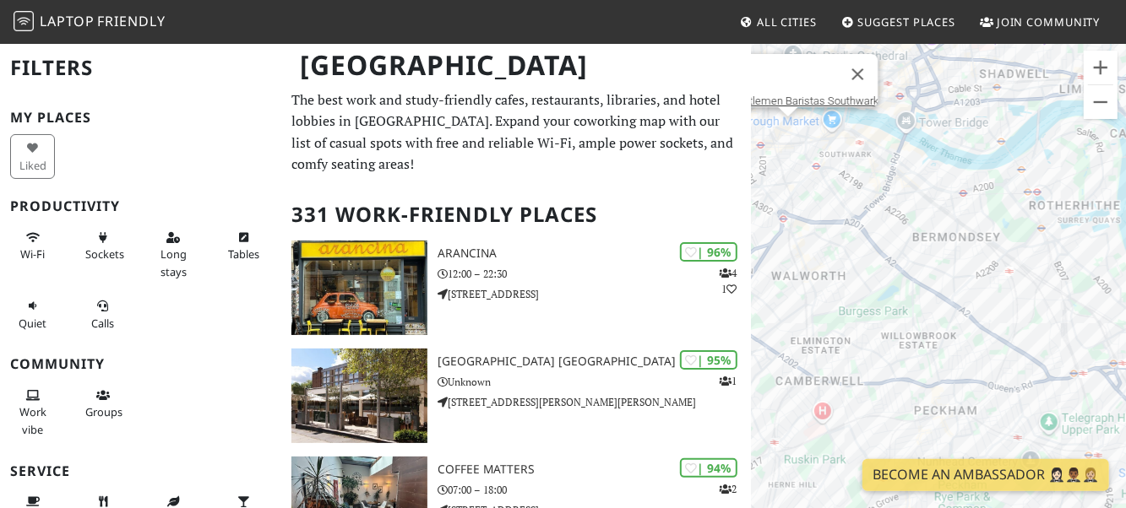
drag, startPoint x: 1118, startPoint y: 236, endPoint x: 838, endPoint y: 324, distance: 294.1
click at [834, 318] on div "The Gentlemen Baristas Southwark" at bounding box center [938, 296] width 375 height 508
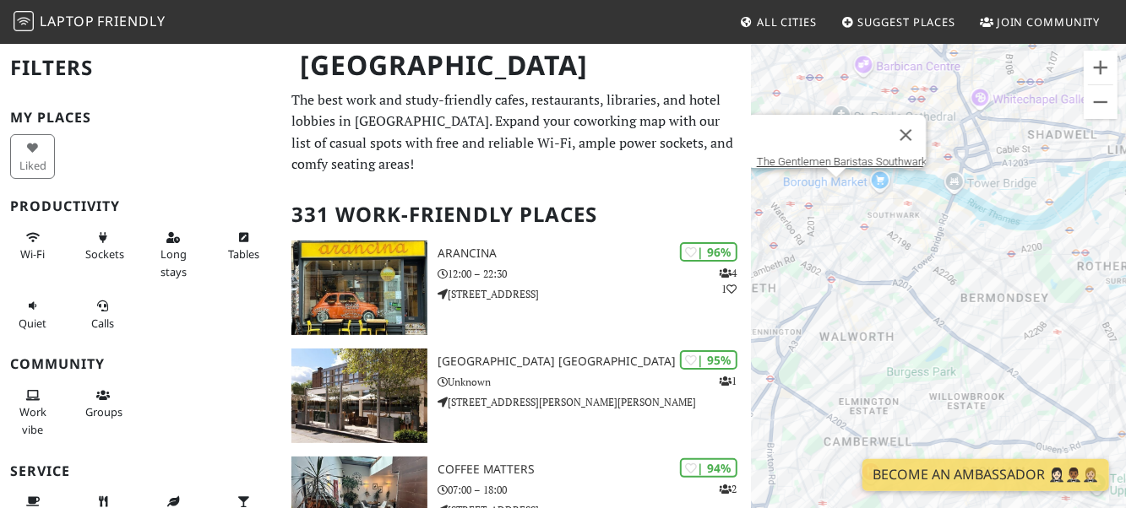
drag, startPoint x: 993, startPoint y: 300, endPoint x: 1081, endPoint y: 326, distance: 91.7
click at [1081, 326] on div "The Gentlemen Baristas Southwark" at bounding box center [938, 296] width 375 height 508
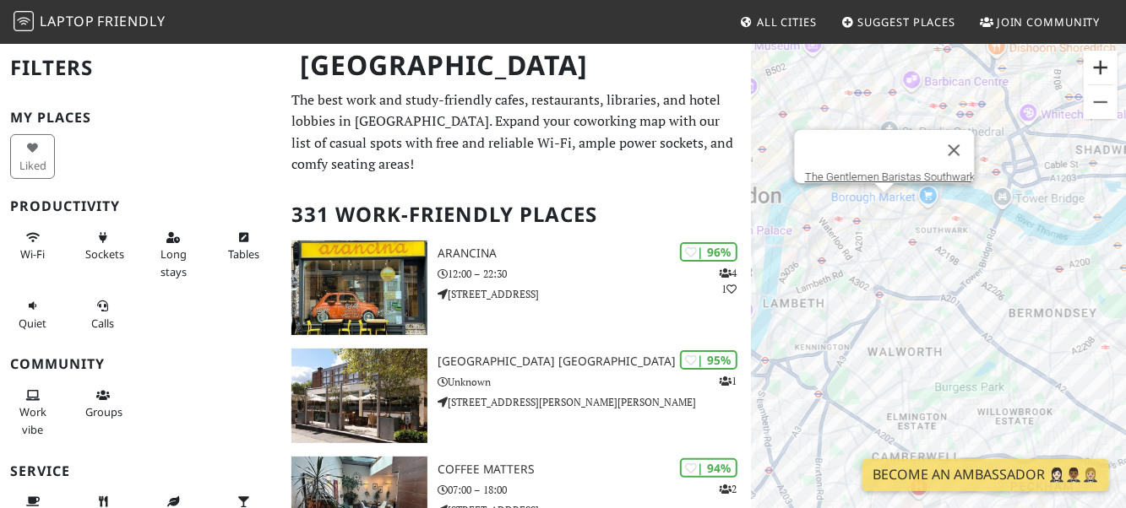
click at [1098, 64] on button "Zoom in" at bounding box center [1101, 68] width 34 height 34
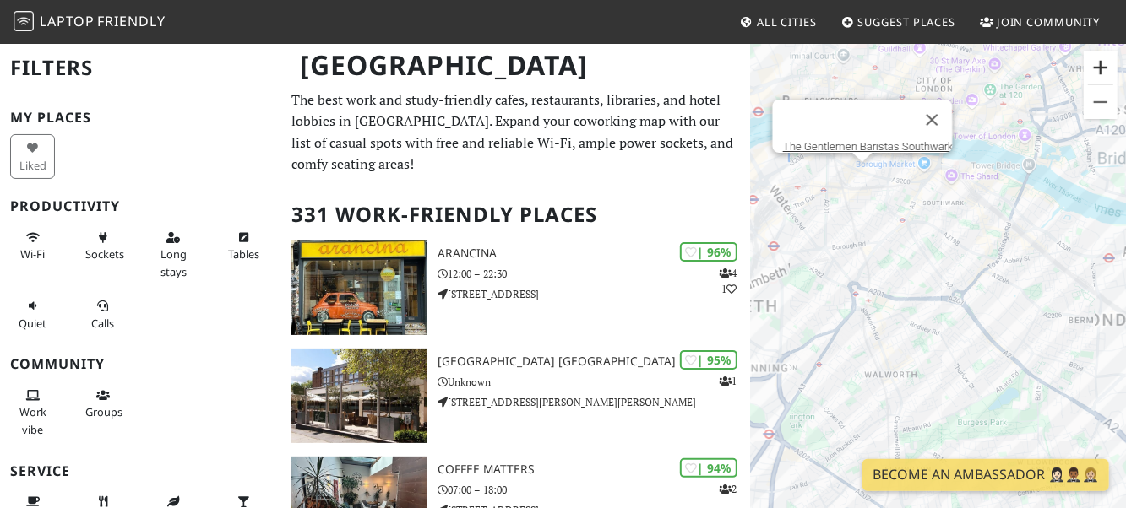
click at [1098, 64] on button "Zoom in" at bounding box center [1101, 68] width 34 height 34
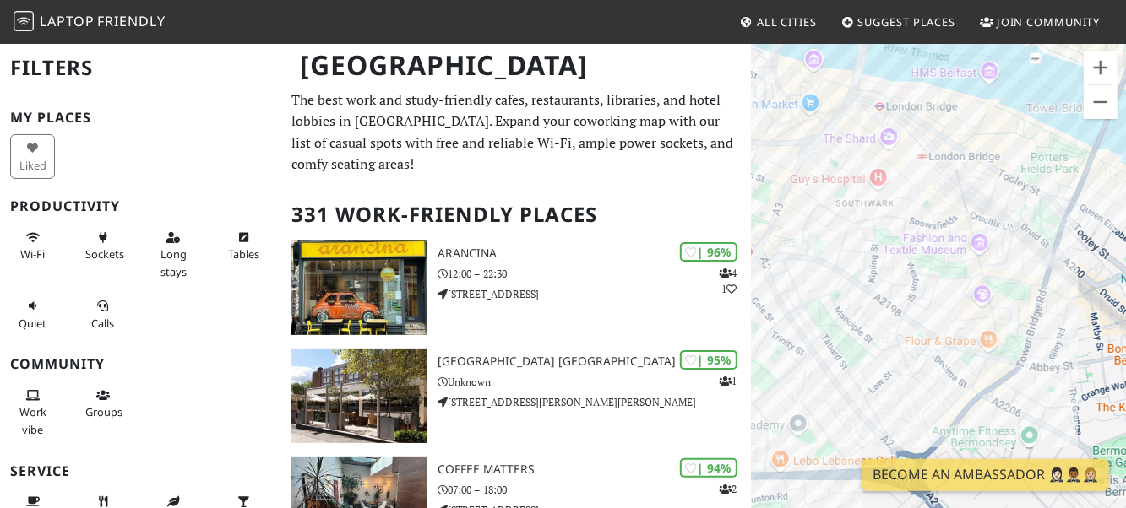
click at [840, 349] on div "The Gentlemen Baristas Southwark" at bounding box center [938, 296] width 375 height 508
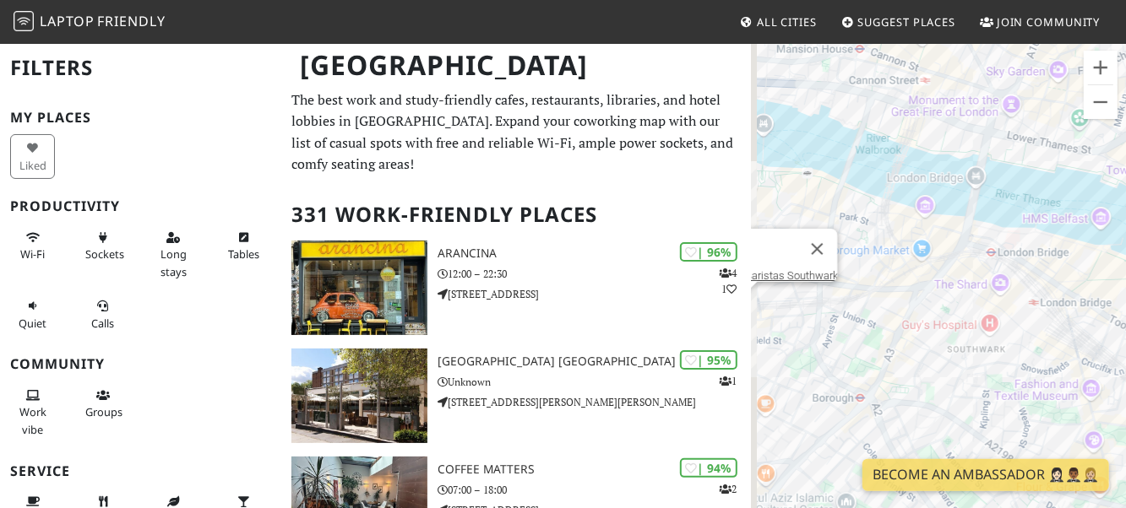
drag, startPoint x: 830, startPoint y: 215, endPoint x: 971, endPoint y: 356, distance: 200.1
click at [971, 356] on div "The Gentlemen Baristas Southwark" at bounding box center [938, 296] width 375 height 508
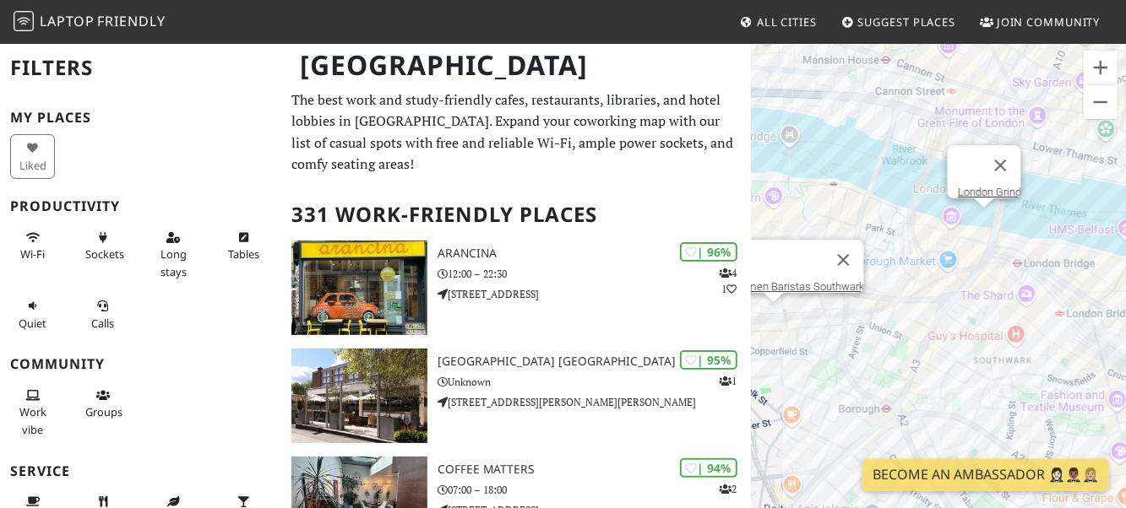
click at [986, 227] on div "The Gentlemen Baristas Southwark London Grind" at bounding box center [938, 296] width 375 height 508
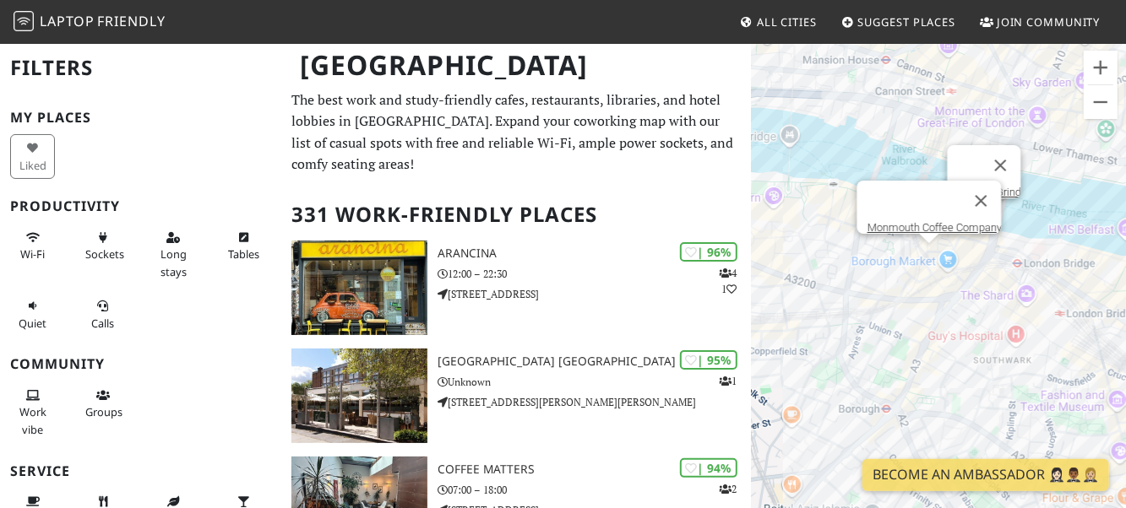
click at [933, 257] on div "London Grind Monmouth Coffee Company" at bounding box center [938, 296] width 375 height 508
click at [991, 199] on button "Close" at bounding box center [1008, 210] width 41 height 41
click at [992, 190] on button "Close" at bounding box center [980, 201] width 41 height 41
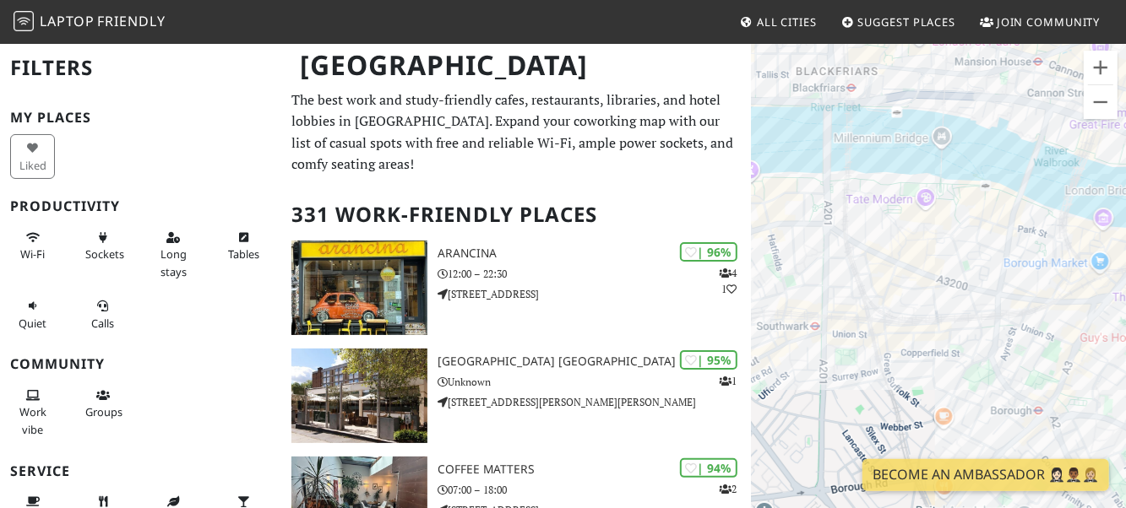
drag, startPoint x: 823, startPoint y: 279, endPoint x: 840, endPoint y: 262, distance: 23.9
click at [866, 280] on div at bounding box center [938, 296] width 375 height 508
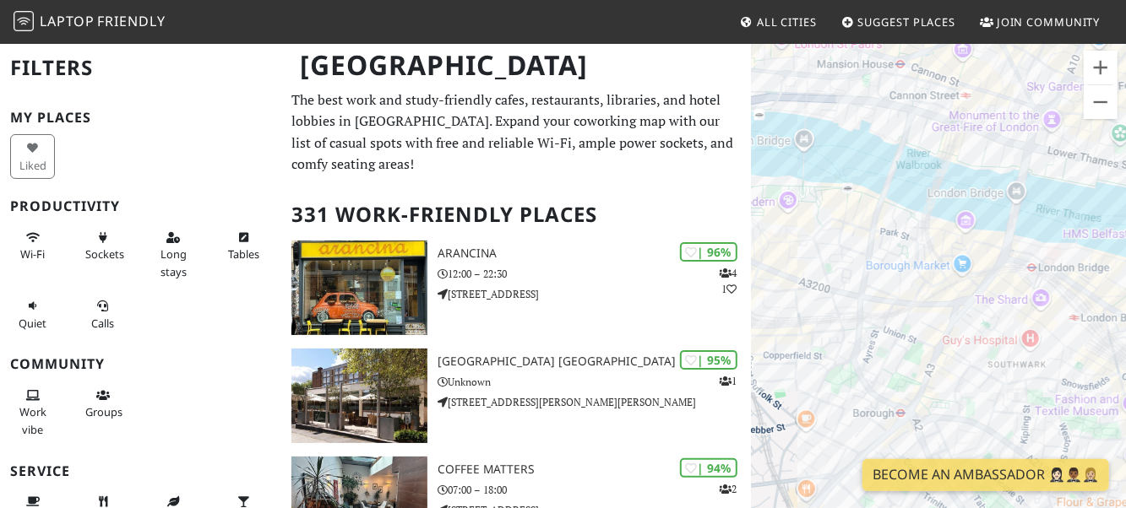
drag, startPoint x: 1021, startPoint y: 322, endPoint x: 824, endPoint y: 322, distance: 196.8
click at [824, 322] on div at bounding box center [938, 296] width 375 height 508
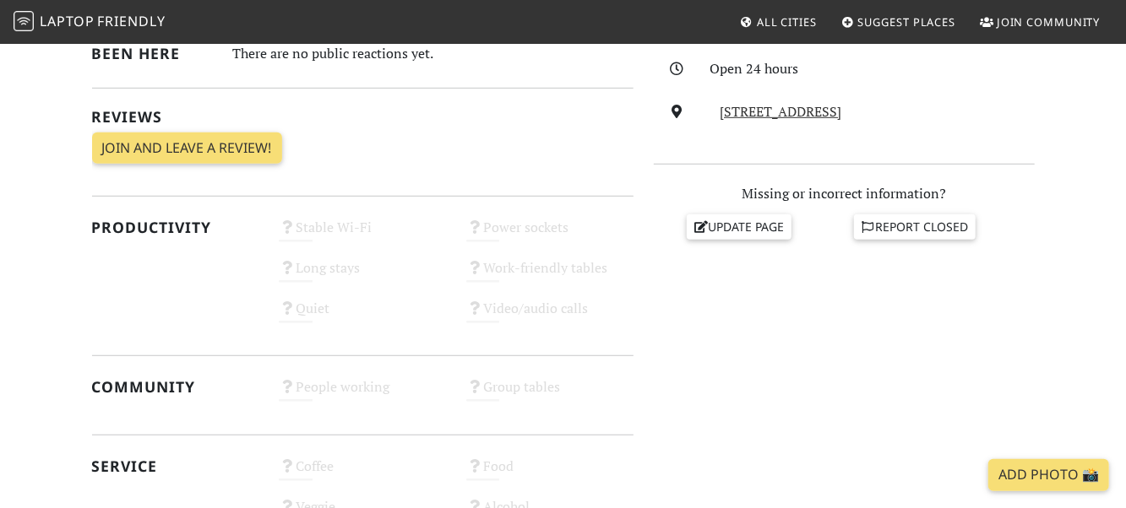
scroll to position [476, 0]
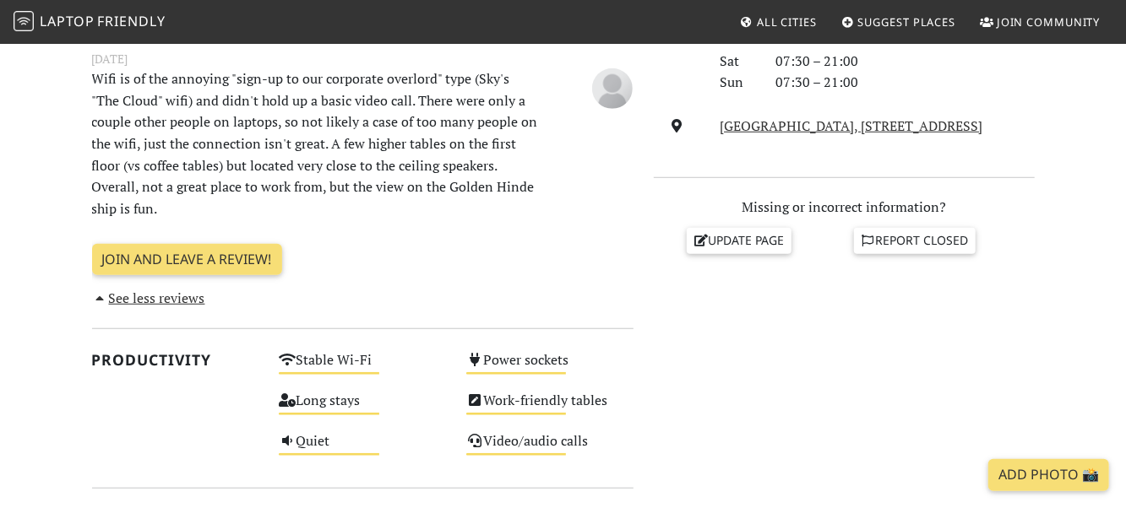
scroll to position [592, 0]
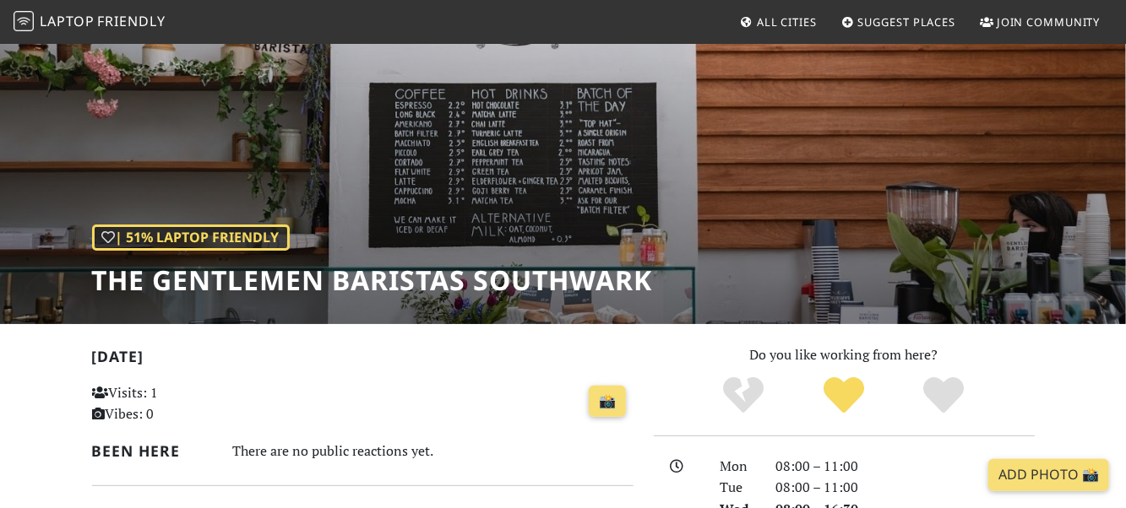
scroll to position [77, 0]
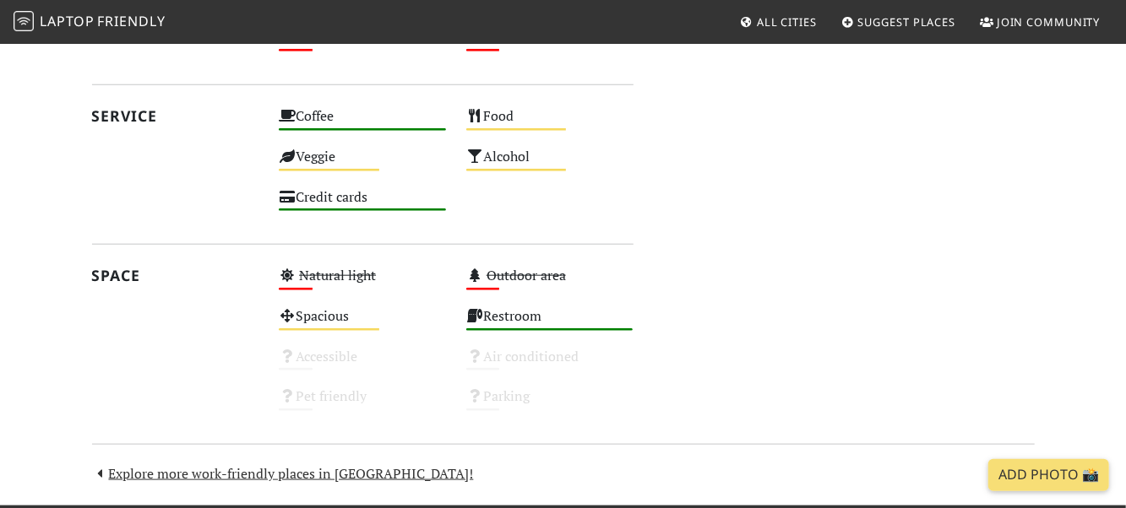
scroll to position [761, 0]
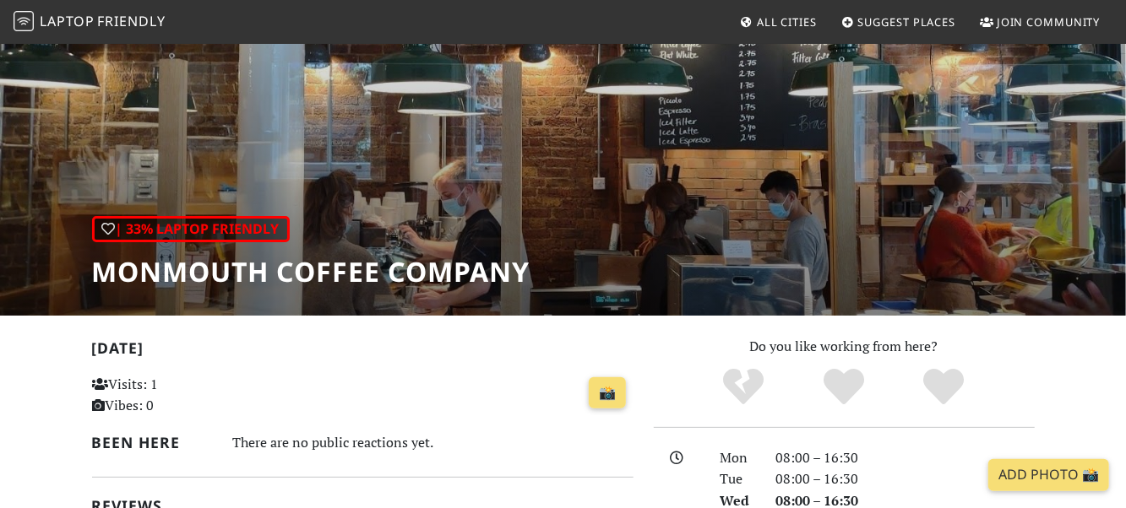
scroll to position [76, 0]
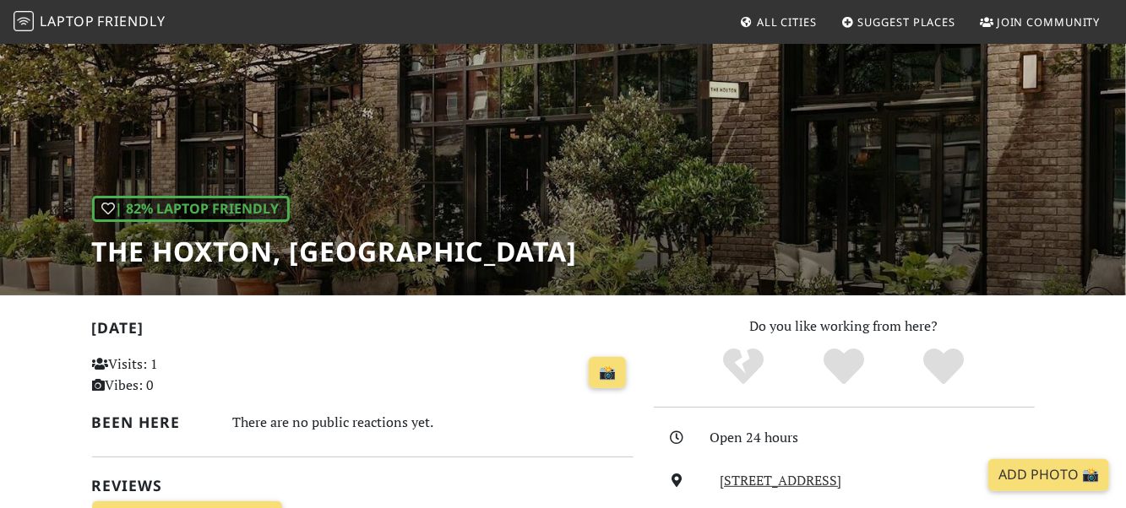
scroll to position [92, 0]
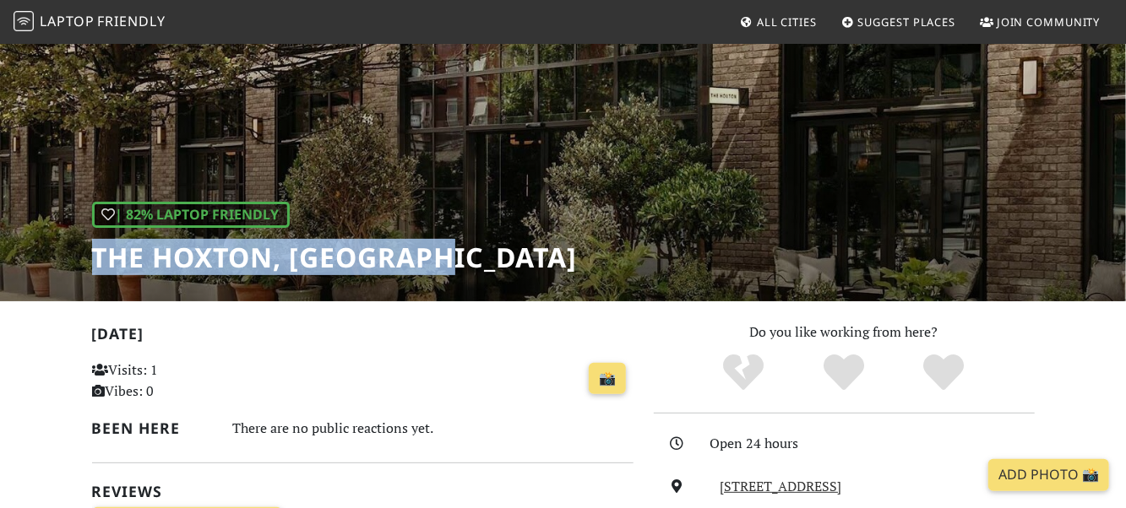
drag, startPoint x: 93, startPoint y: 251, endPoint x: 465, endPoint y: 268, distance: 372.0
click at [465, 268] on h1 "The Hoxton, [GEOGRAPHIC_DATA]" at bounding box center [335, 258] width 486 height 32
copy h1 "The Hoxton, [GEOGRAPHIC_DATA]"
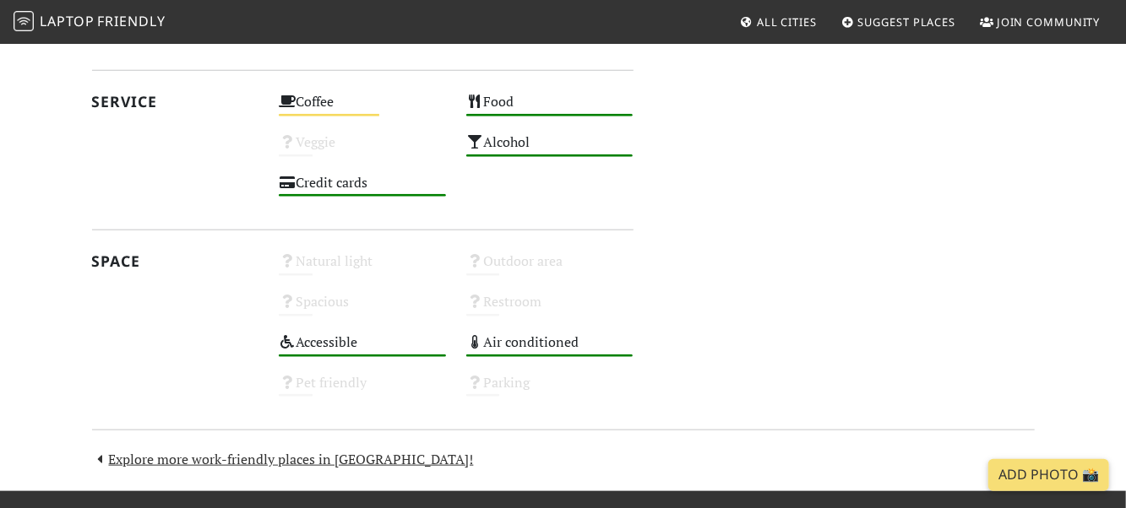
scroll to position [849, 0]
